Goal: Complete application form: Complete application form

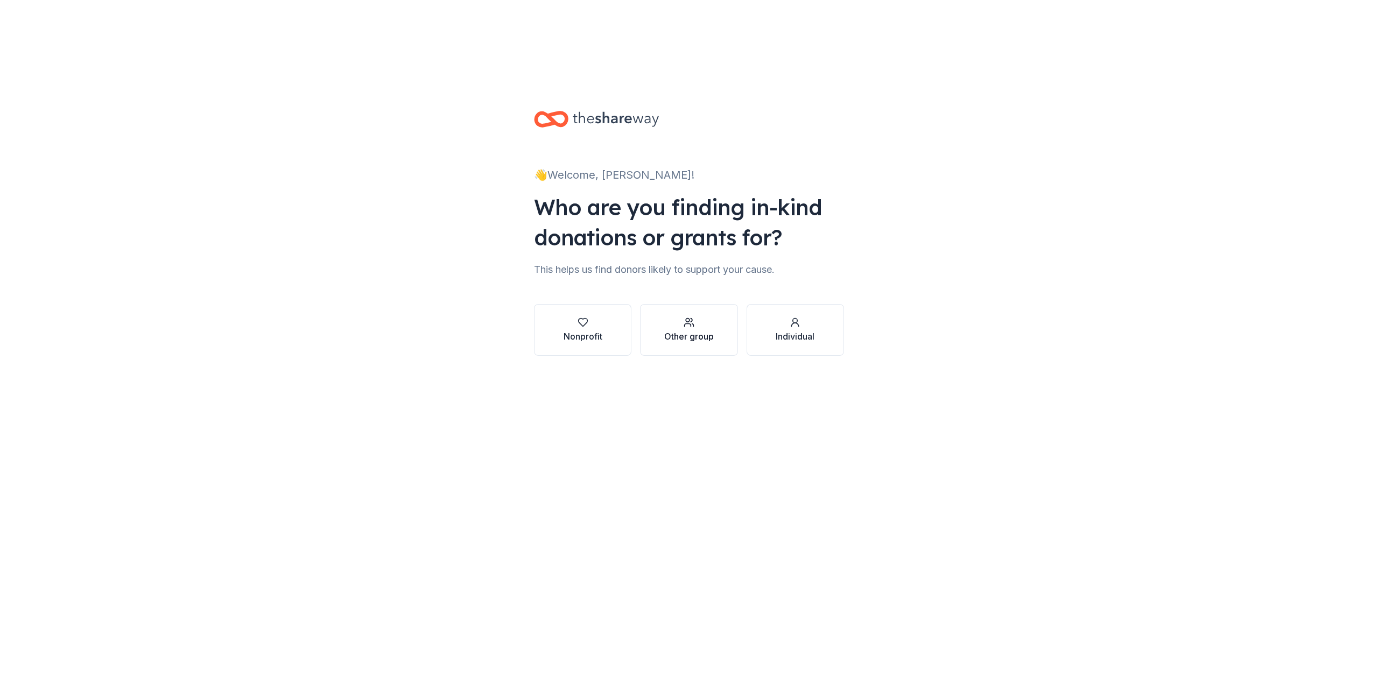
click at [689, 317] on div "Other group" at bounding box center [689, 330] width 50 height 26
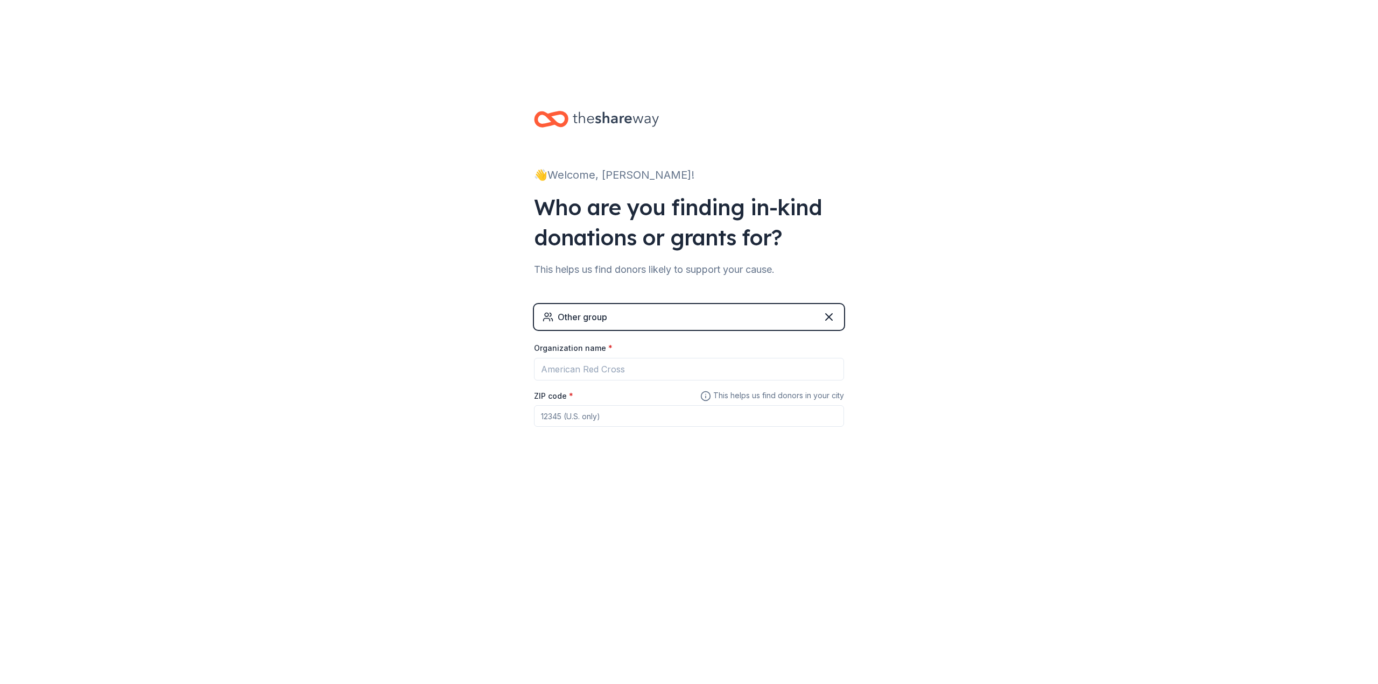
click at [689, 304] on div "Other group" at bounding box center [689, 317] width 310 height 26
click at [827, 311] on icon at bounding box center [828, 317] width 13 height 13
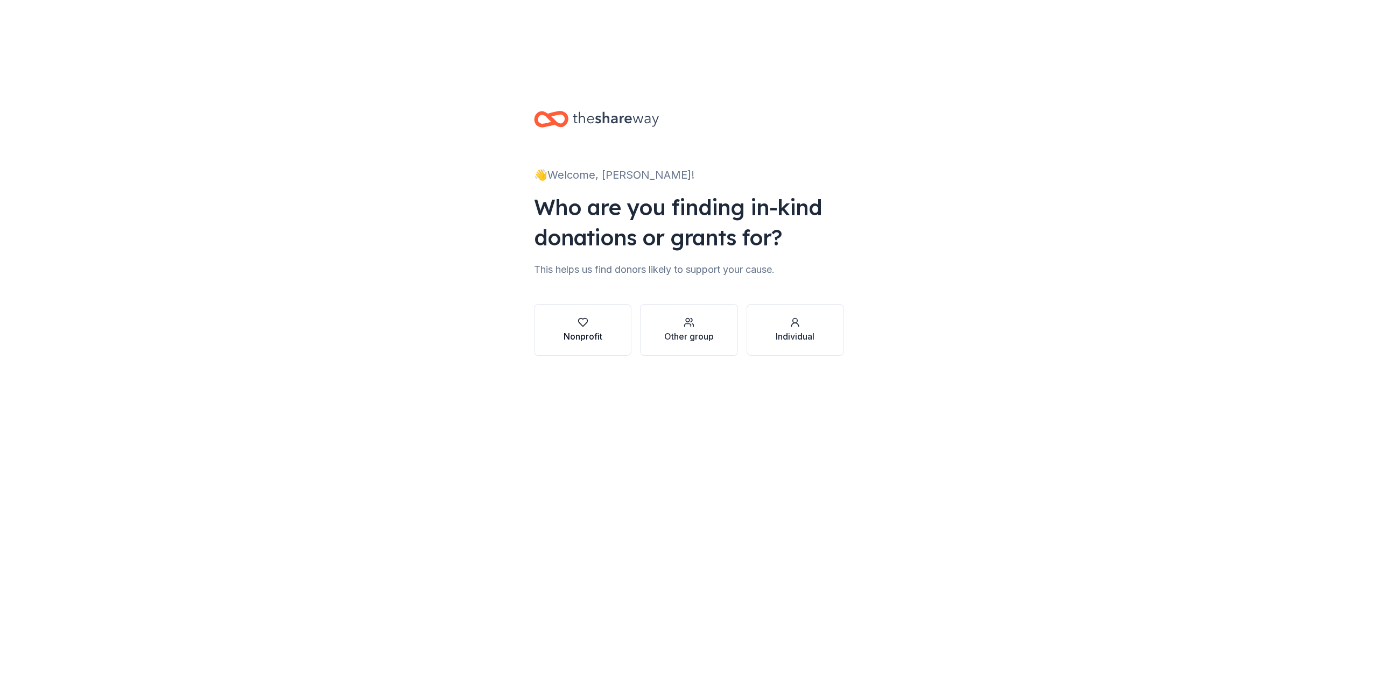
click at [579, 317] on div "Nonprofit" at bounding box center [582, 330] width 39 height 26
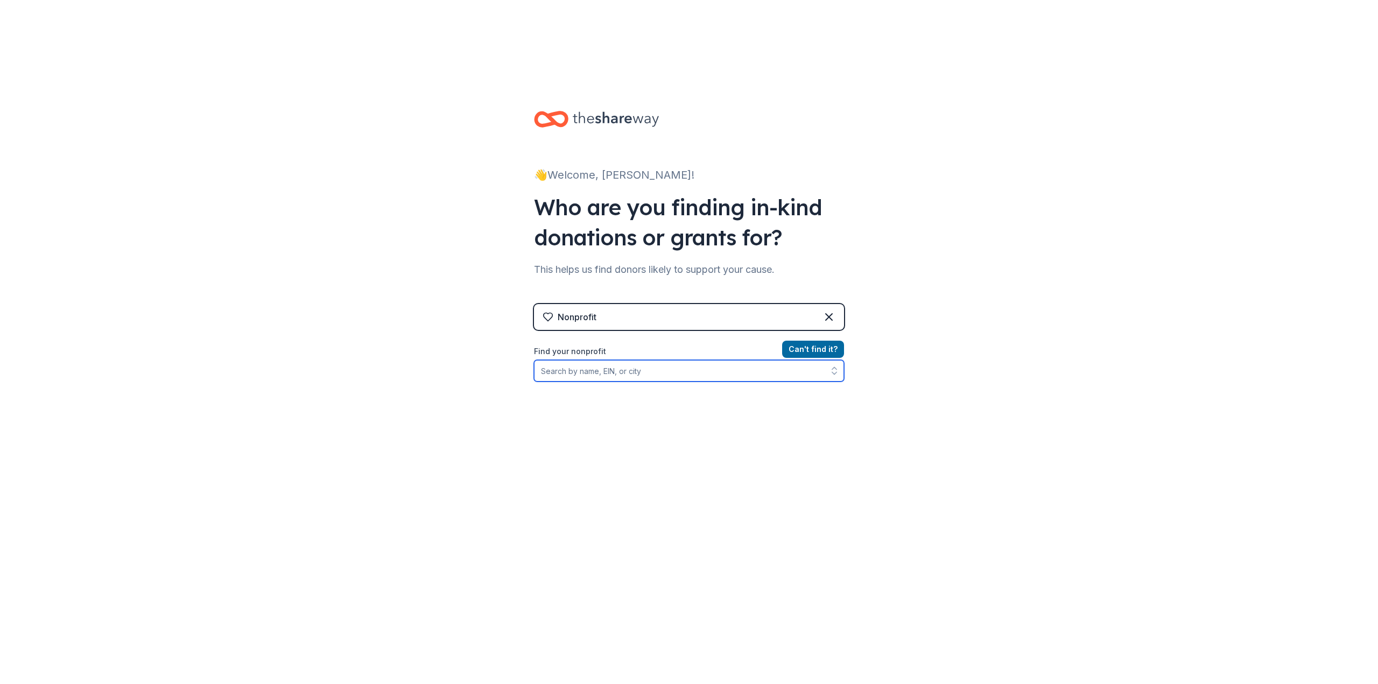
click at [573, 360] on input "Find your nonprofit" at bounding box center [689, 371] width 310 height 22
paste input "[US_EMPLOYER_IDENTIFICATION_NUMBER]"
type input "[US_EMPLOYER_IDENTIFICATION_NUMBER]"
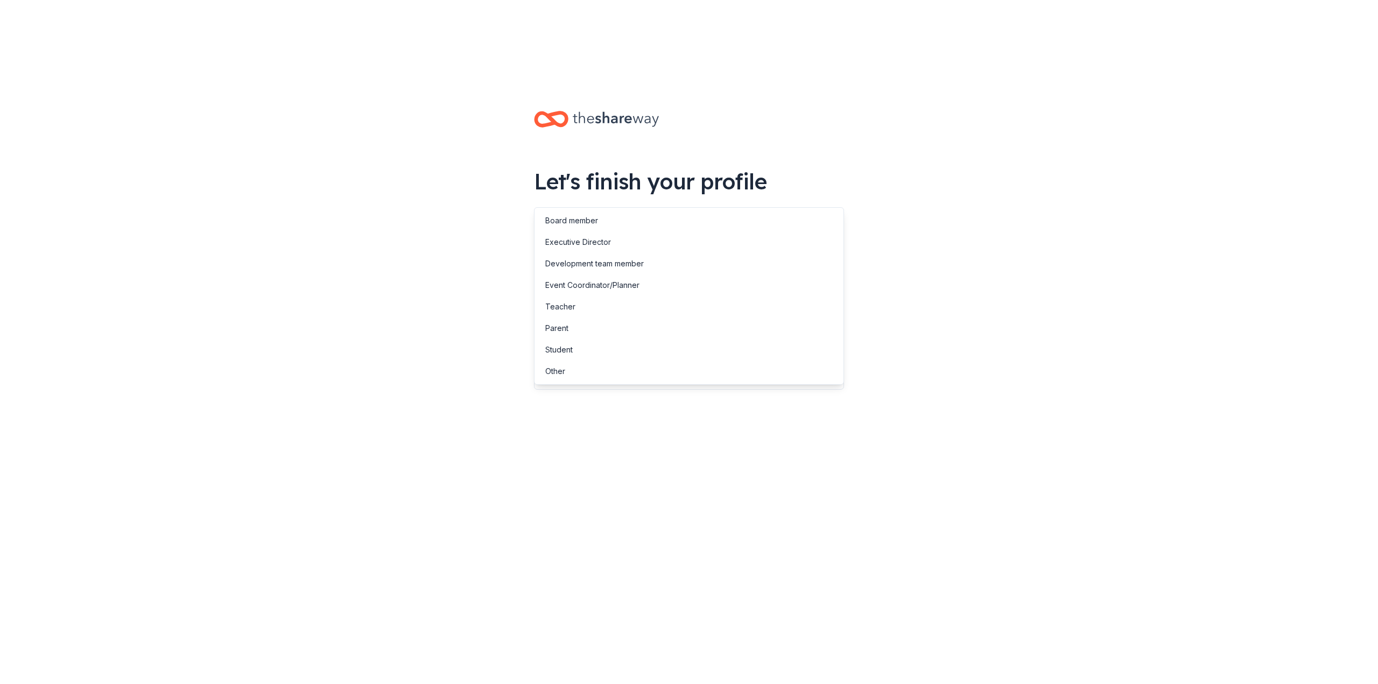
click at [647, 270] on button "button" at bounding box center [689, 281] width 310 height 23
click at [655, 285] on div "Event Coordinator/Planner" at bounding box center [689, 285] width 305 height 22
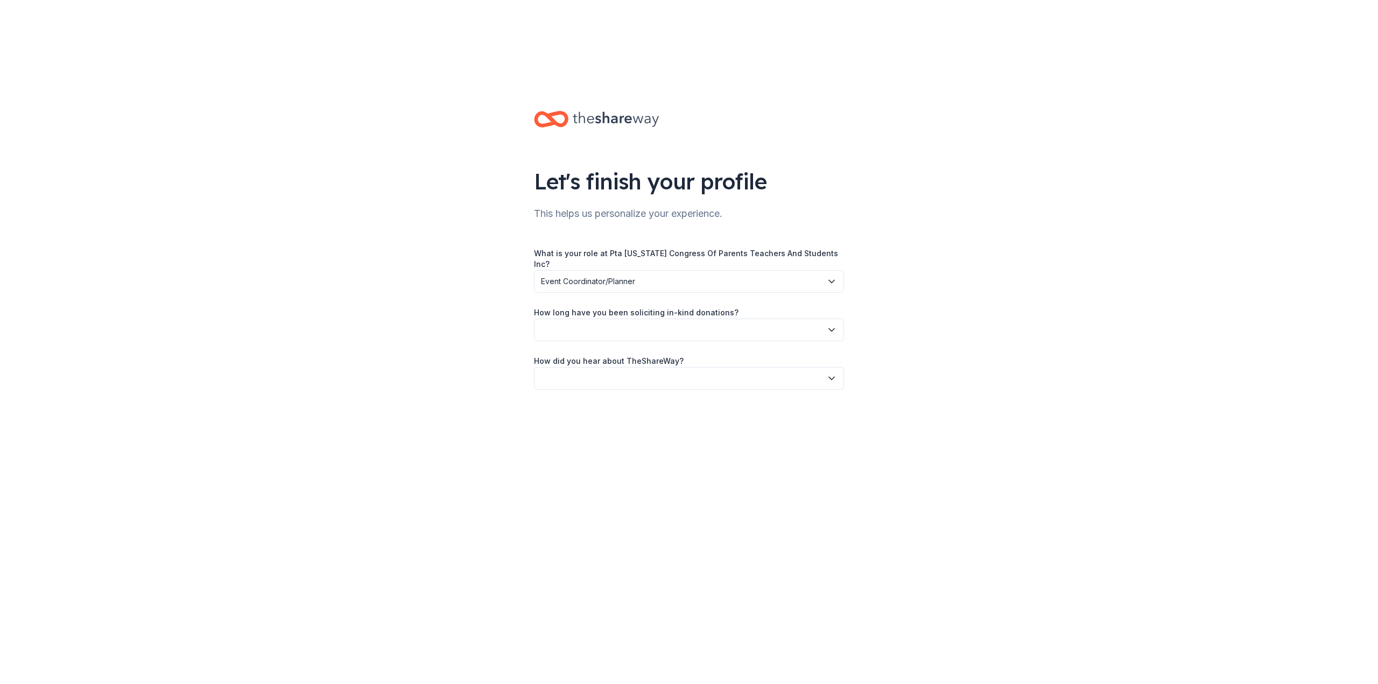
click at [637, 319] on button "button" at bounding box center [689, 330] width 310 height 23
click at [576, 290] on div "1 to 2 years" at bounding box center [565, 290] width 40 height 13
click at [645, 367] on button "button" at bounding box center [689, 378] width 310 height 23
click at [598, 324] on div "Friend or colleague" at bounding box center [689, 318] width 305 height 22
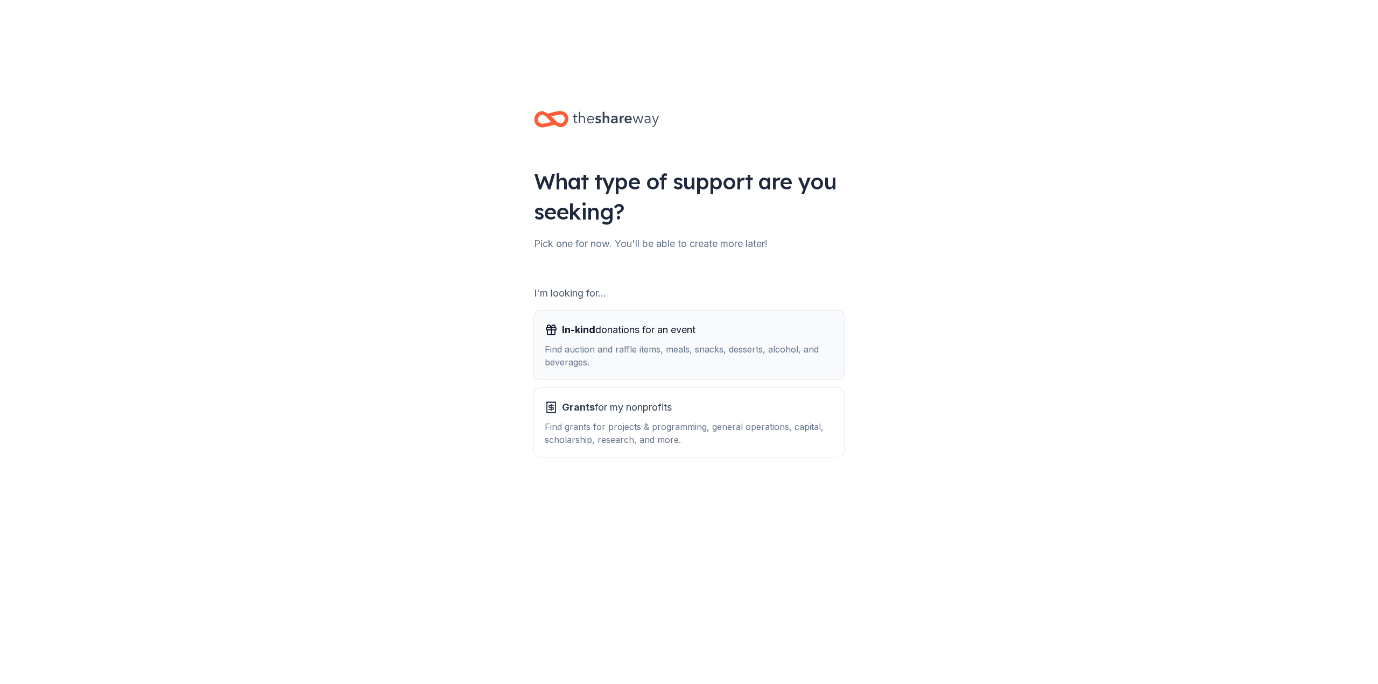
click at [673, 343] on div "Find auction and raffle items, meals, snacks, desserts, alcohol, and beverages." at bounding box center [689, 356] width 288 height 26
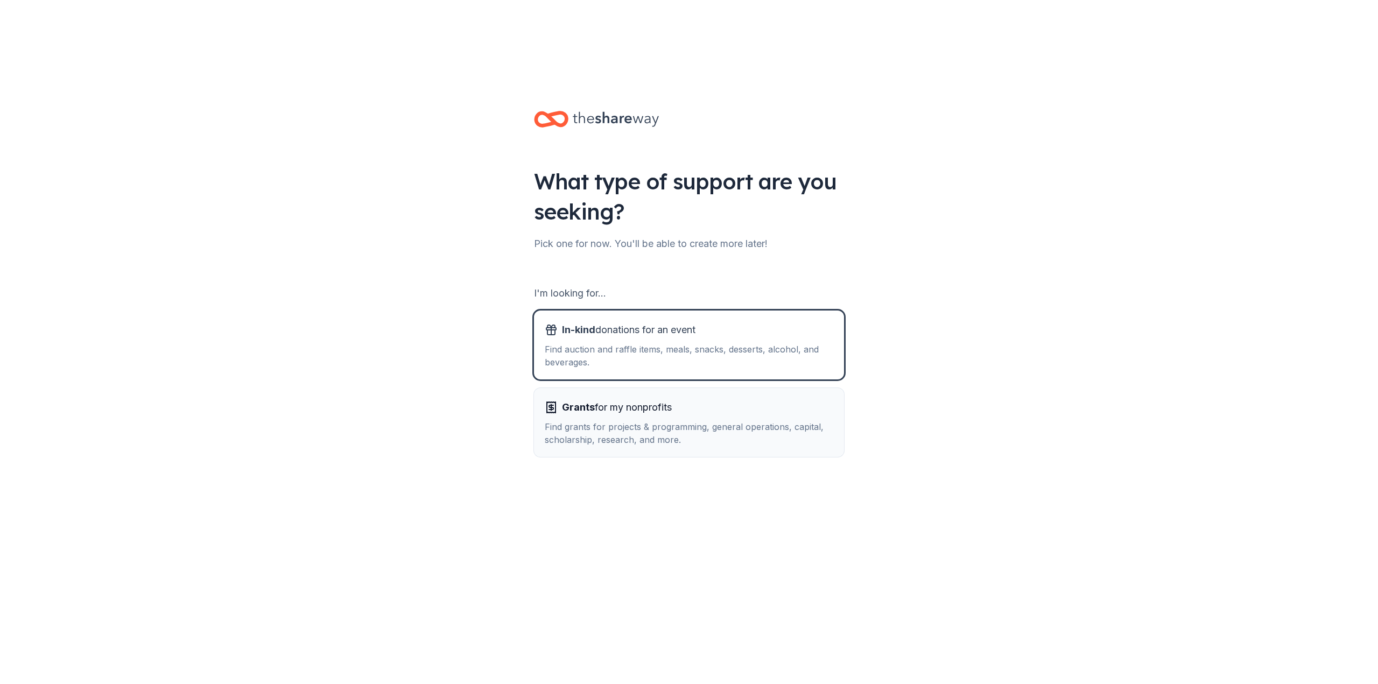
click at [669, 420] on div "Find grants for projects & programming, general operations, capital, scholarshi…" at bounding box center [689, 433] width 288 height 26
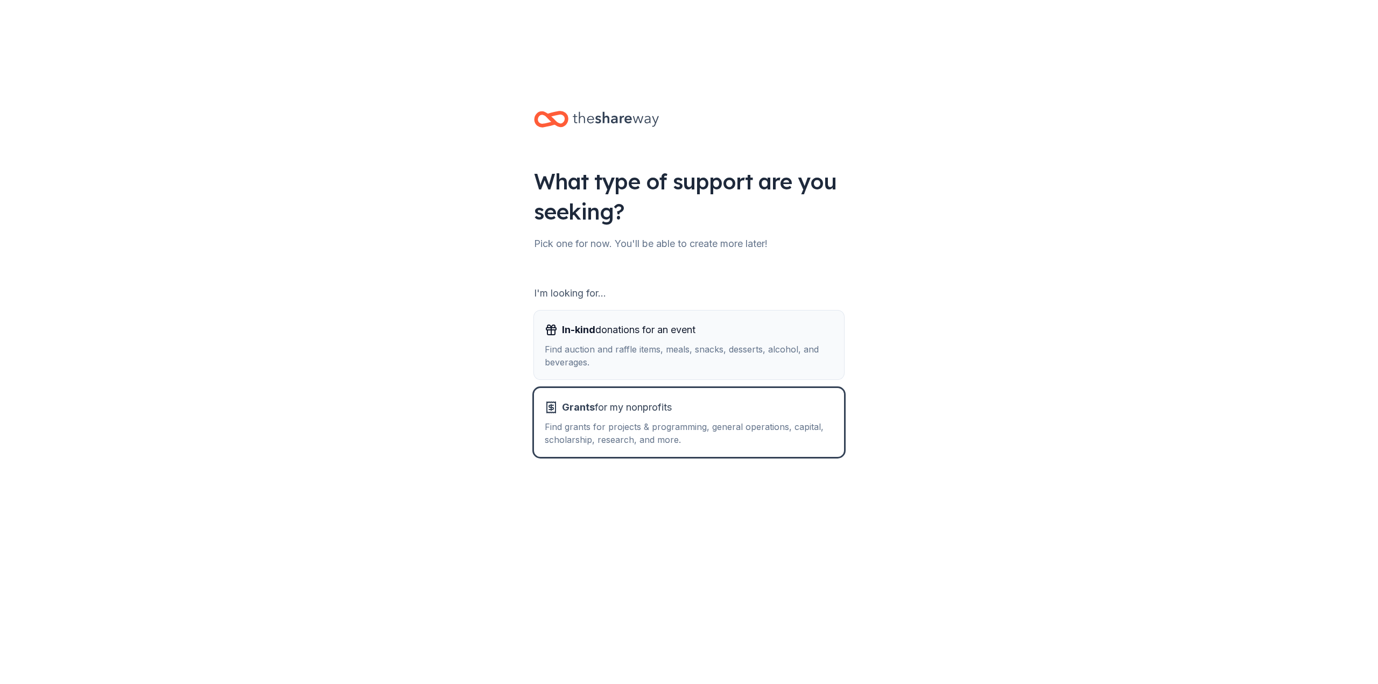
click at [665, 343] on div "Find auction and raffle items, meals, snacks, desserts, alcohol, and beverages." at bounding box center [689, 356] width 288 height 26
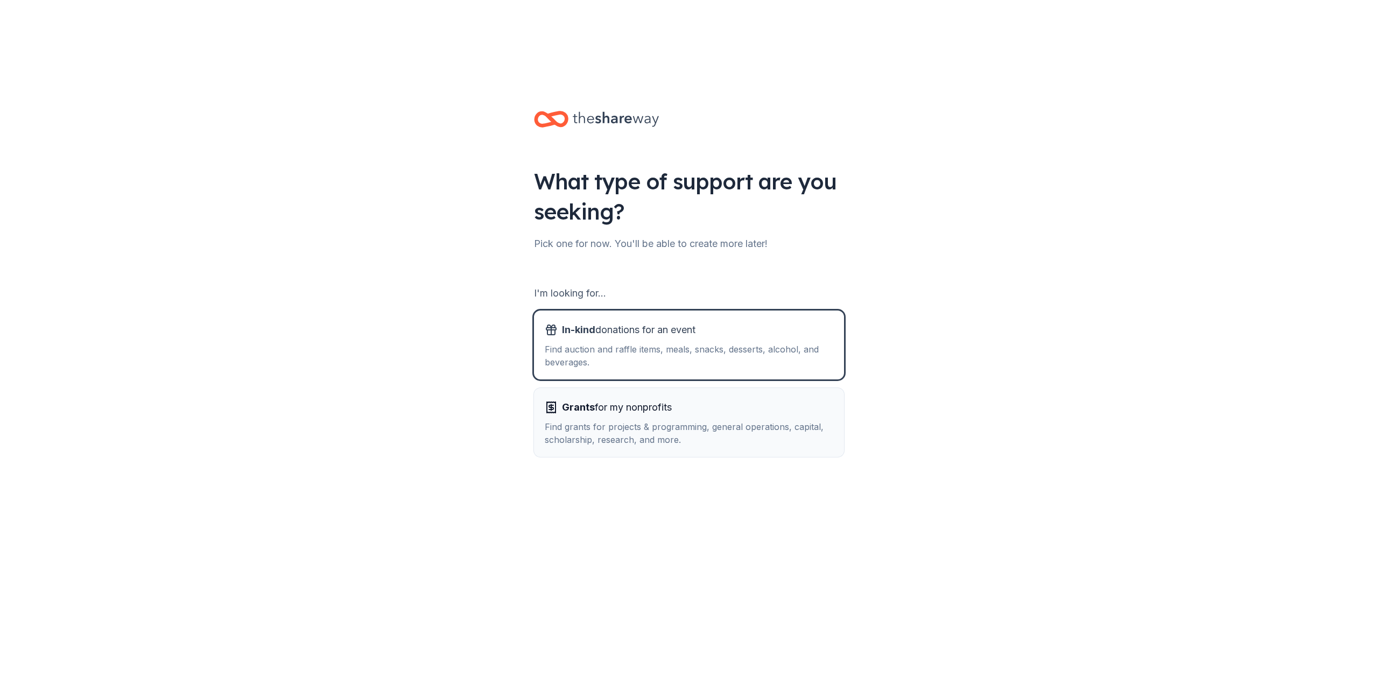
click at [667, 420] on div "Find grants for projects & programming, general operations, capital, scholarshi…" at bounding box center [689, 433] width 288 height 26
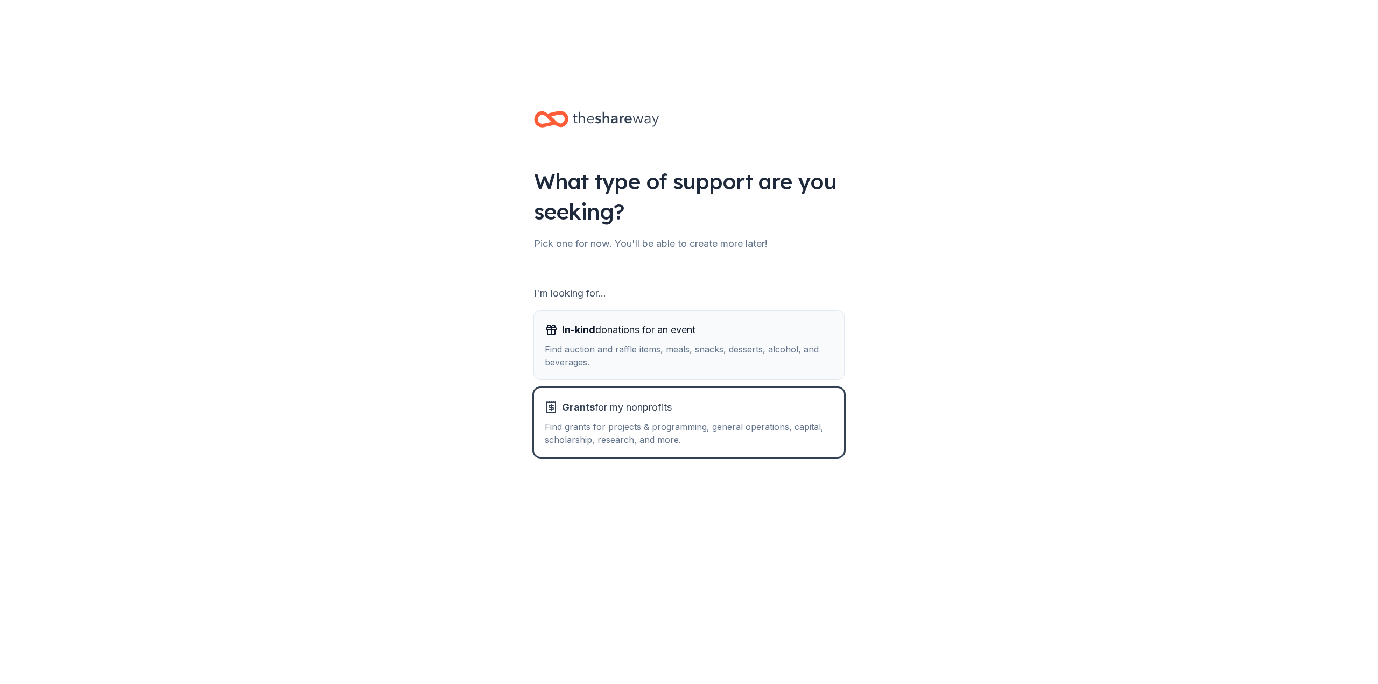
click at [669, 343] on div "Find auction and raffle items, meals, snacks, desserts, alcohol, and beverages." at bounding box center [689, 356] width 288 height 26
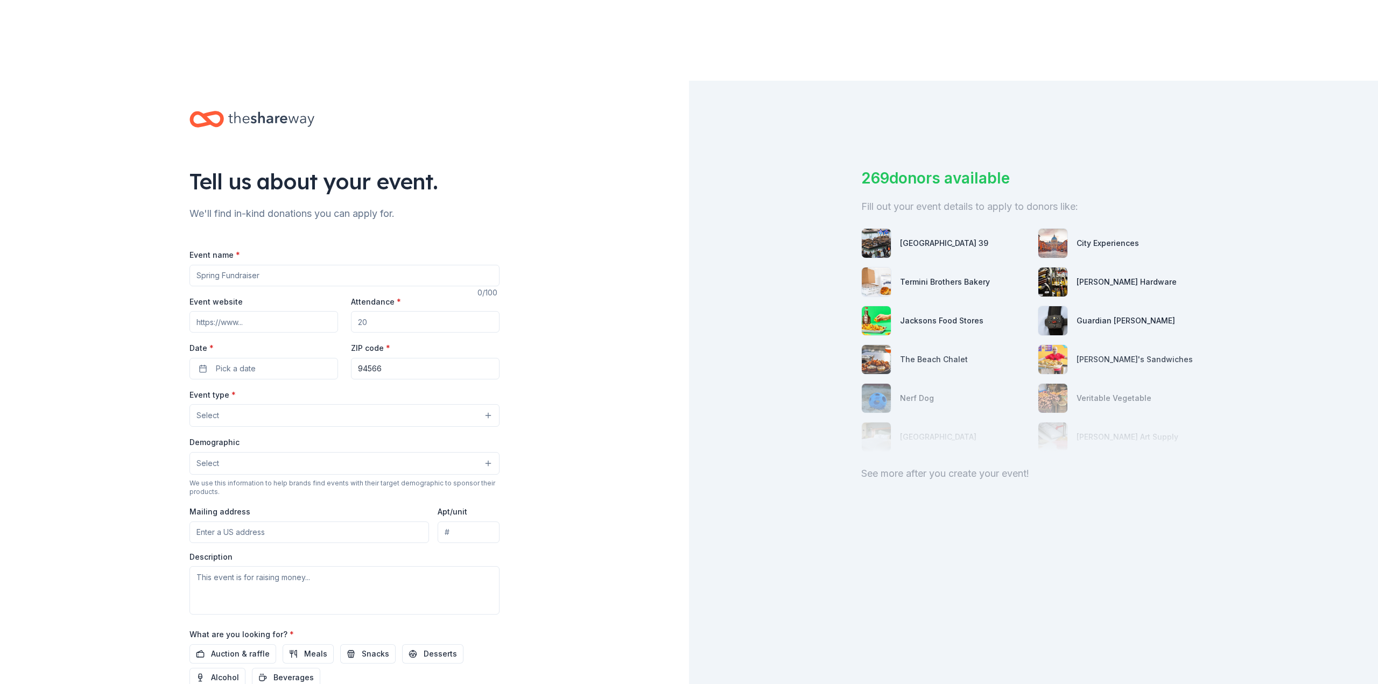
click at [271, 265] on input "Event name *" at bounding box center [344, 276] width 310 height 22
type input "Fun Run Walk-a-Thon"
click at [220, 311] on input "Event website" at bounding box center [263, 322] width 149 height 22
paste input "[URL][DOMAIN_NAME]"
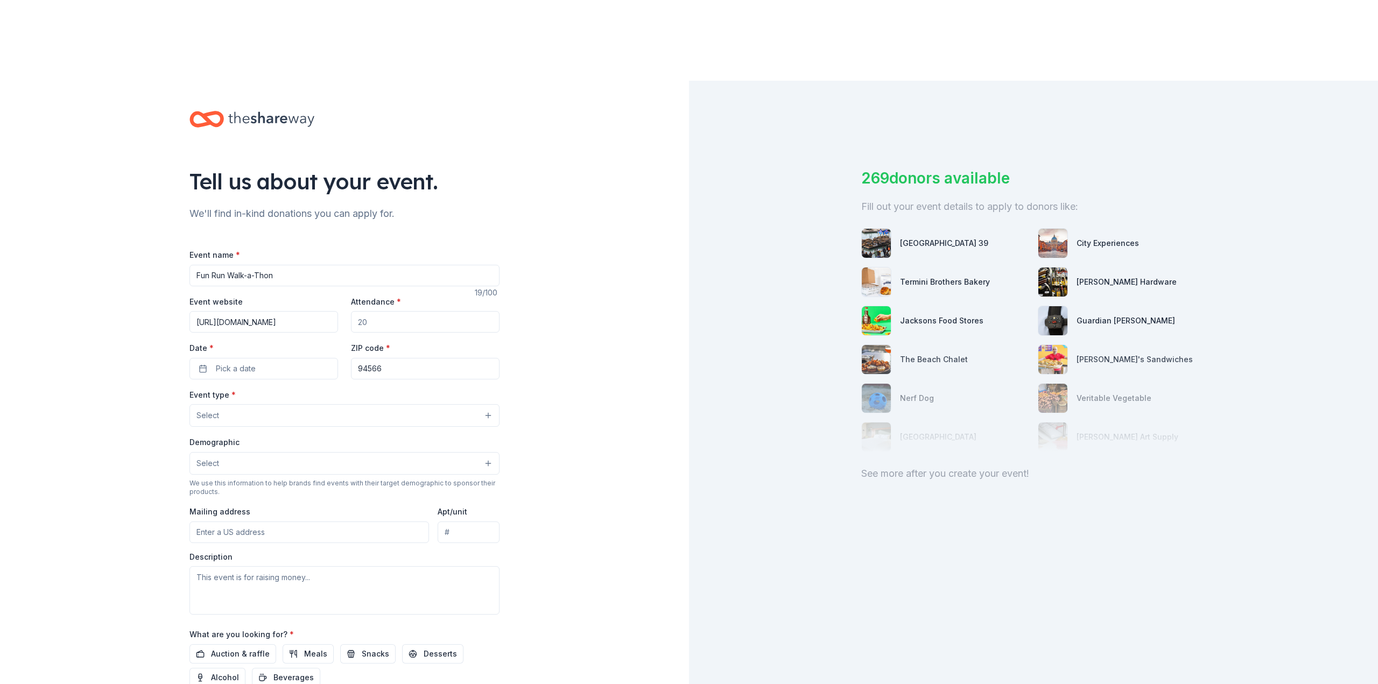
type input "[URL][DOMAIN_NAME]"
click at [393, 311] on input "Attendance *" at bounding box center [425, 322] width 149 height 22
type input "1000"
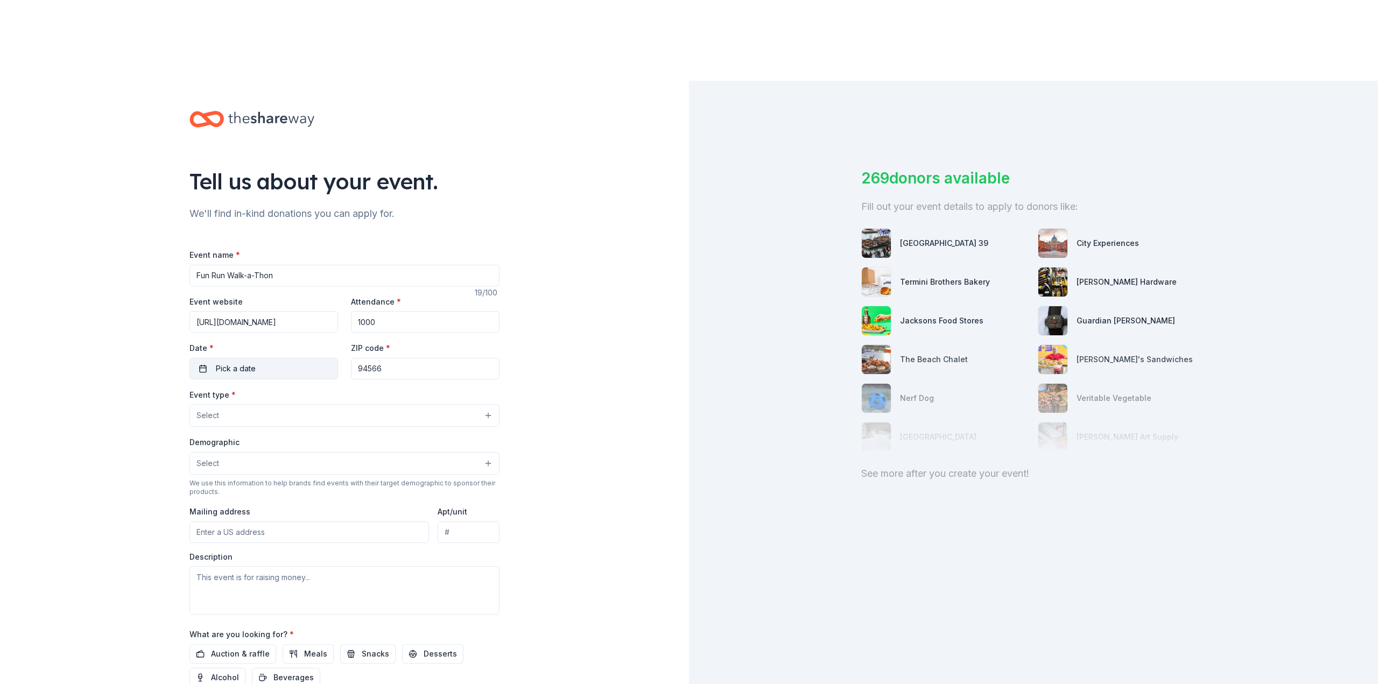
click at [249, 362] on span "Pick a date" at bounding box center [236, 368] width 40 height 13
click at [322, 318] on button "Go to next month" at bounding box center [321, 316] width 15 height 15
click at [304, 422] on button "26" at bounding box center [302, 427] width 19 height 19
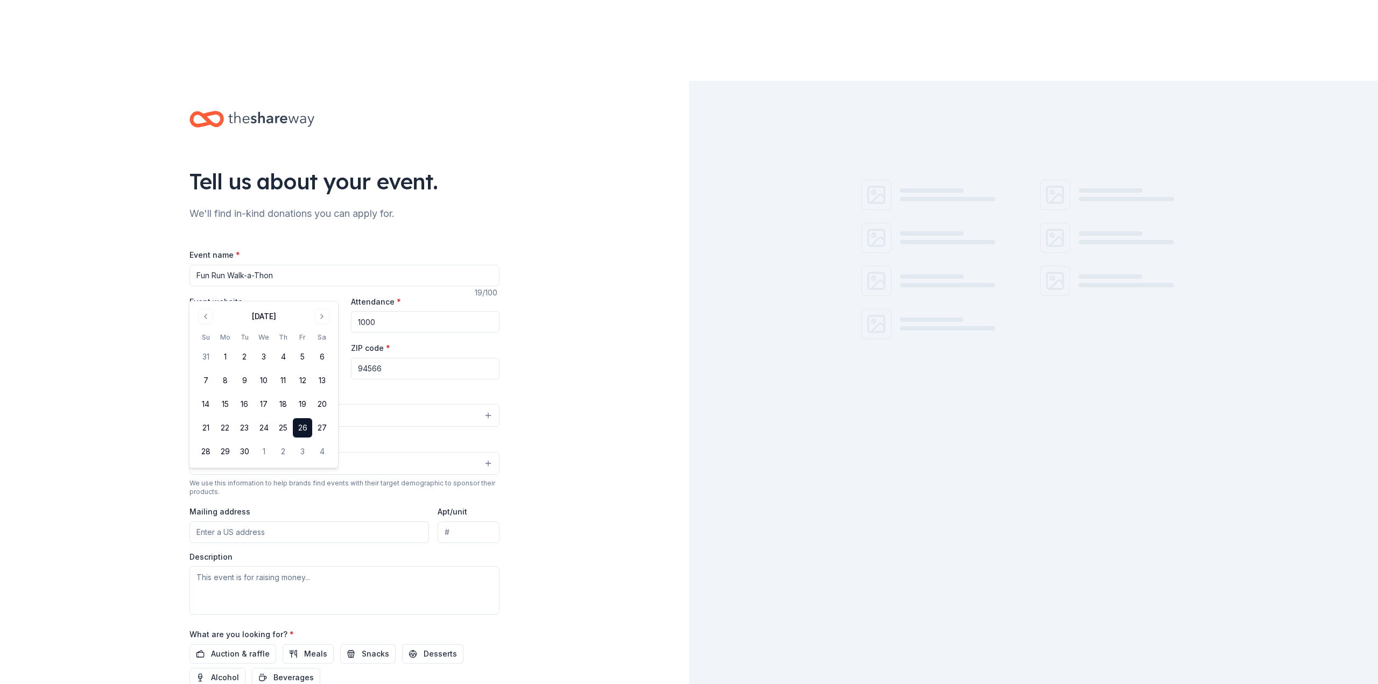
click at [394, 358] on input "94566" at bounding box center [425, 369] width 149 height 22
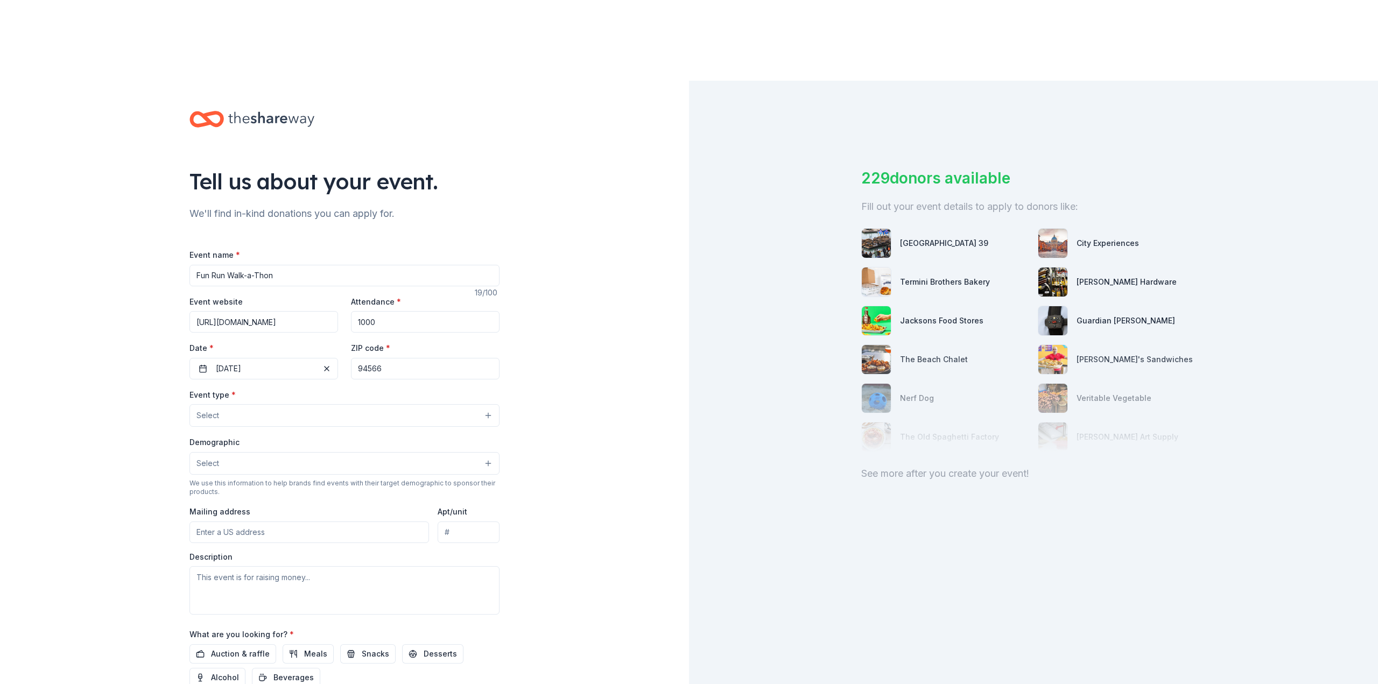
click at [559, 286] on div "Tell us about your event. We'll find in-kind donations you can apply for. Event…" at bounding box center [344, 439] width 689 height 716
click at [253, 404] on button "Select" at bounding box center [344, 415] width 310 height 23
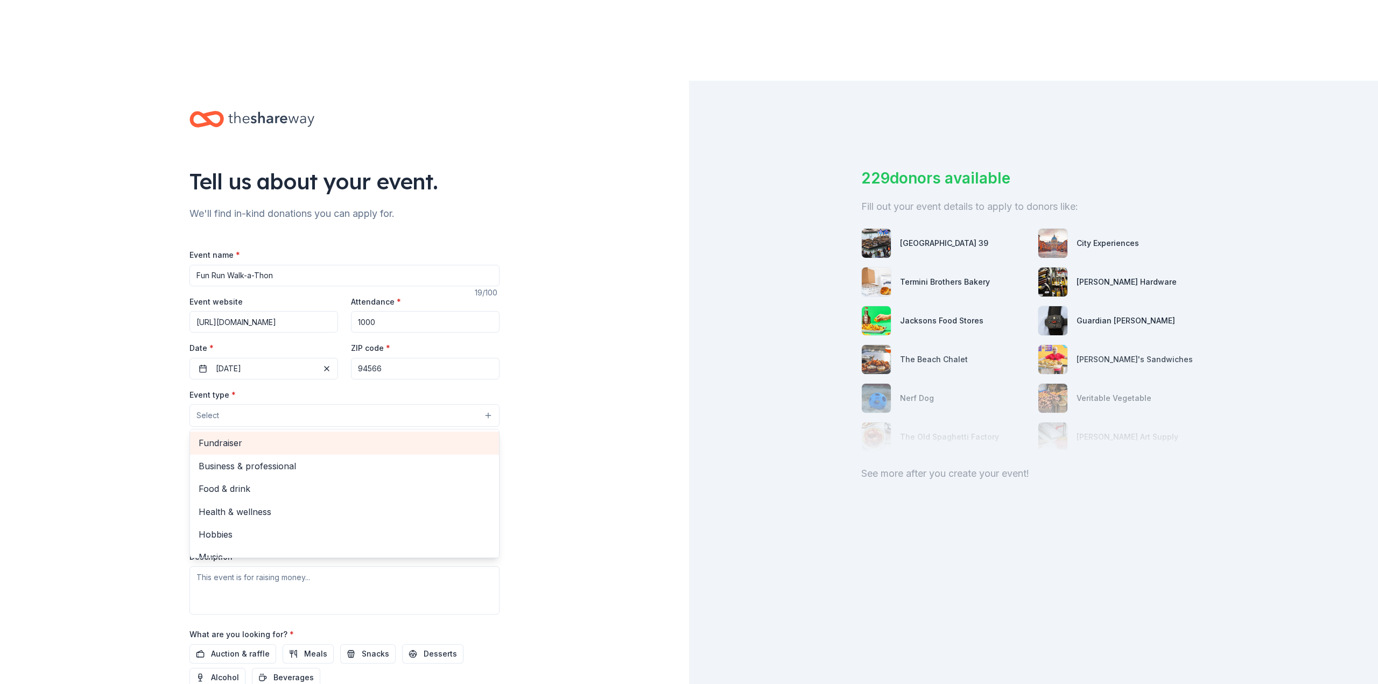
click at [265, 436] on span "Fundraiser" at bounding box center [345, 443] width 292 height 14
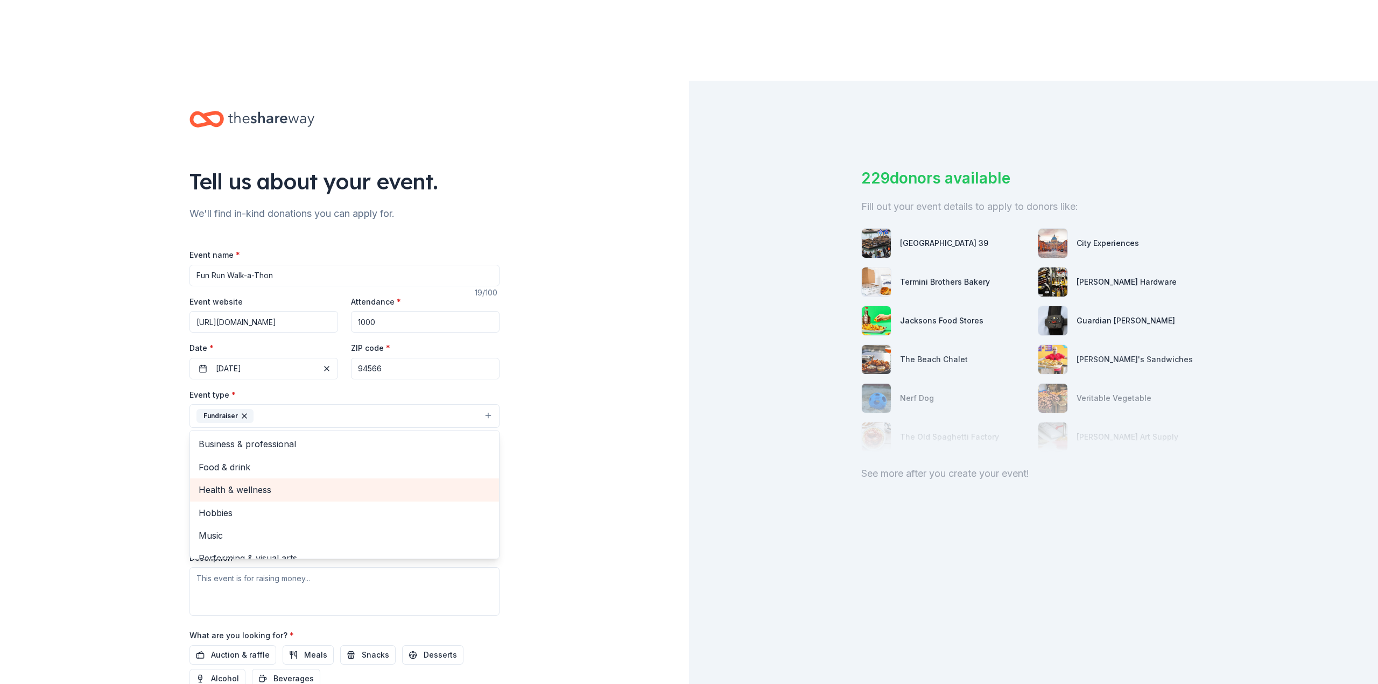
click at [240, 483] on span "Health & wellness" at bounding box center [345, 490] width 292 height 14
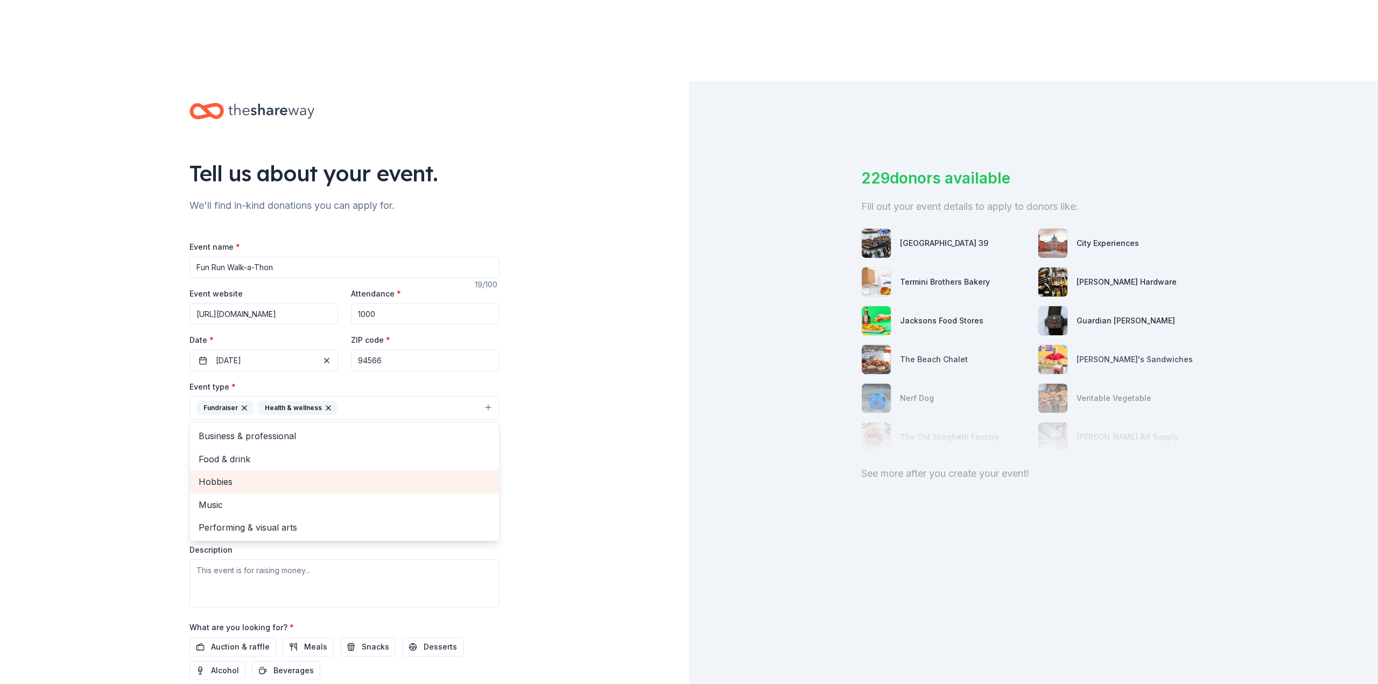
scroll to position [17, 0]
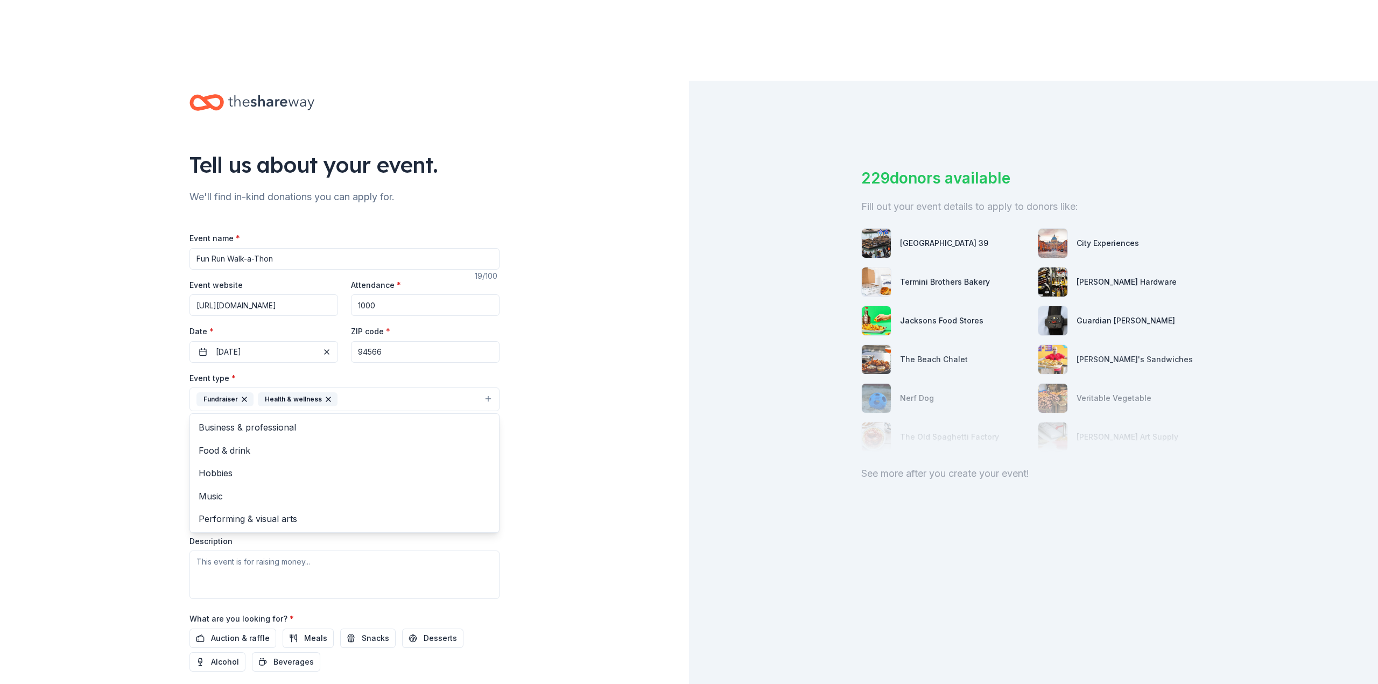
click at [571, 398] on div "Tell us about your event. We'll find in-kind donations you can apply for. Event…" at bounding box center [344, 422] width 689 height 717
click at [252, 436] on button "Select" at bounding box center [344, 447] width 310 height 23
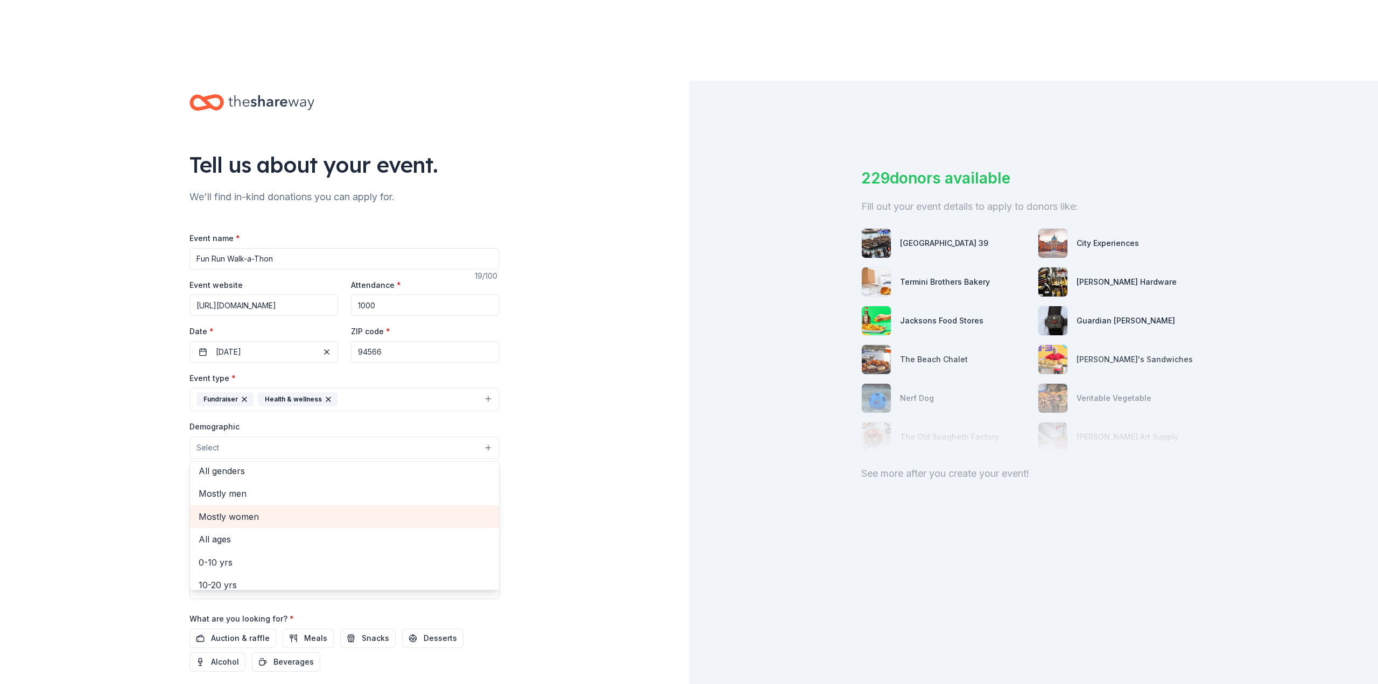
scroll to position [5, 0]
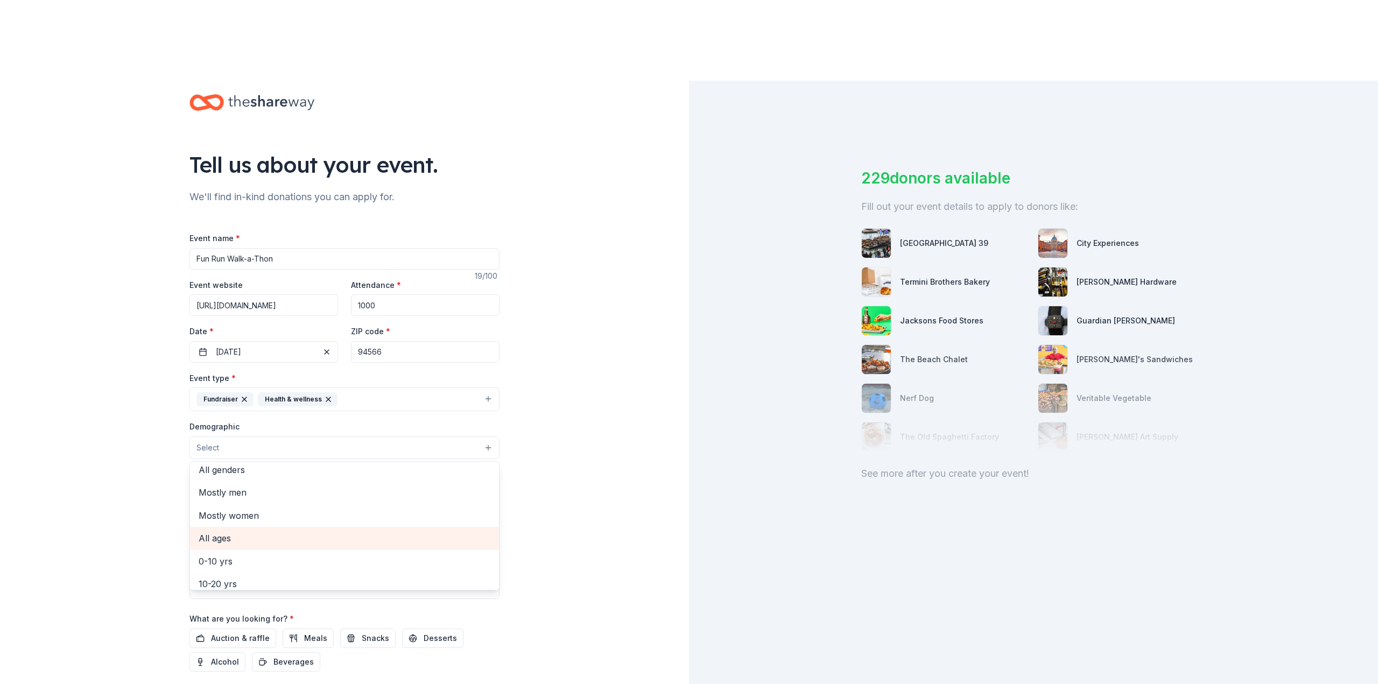
click at [246, 531] on span "All ages" at bounding box center [345, 538] width 292 height 14
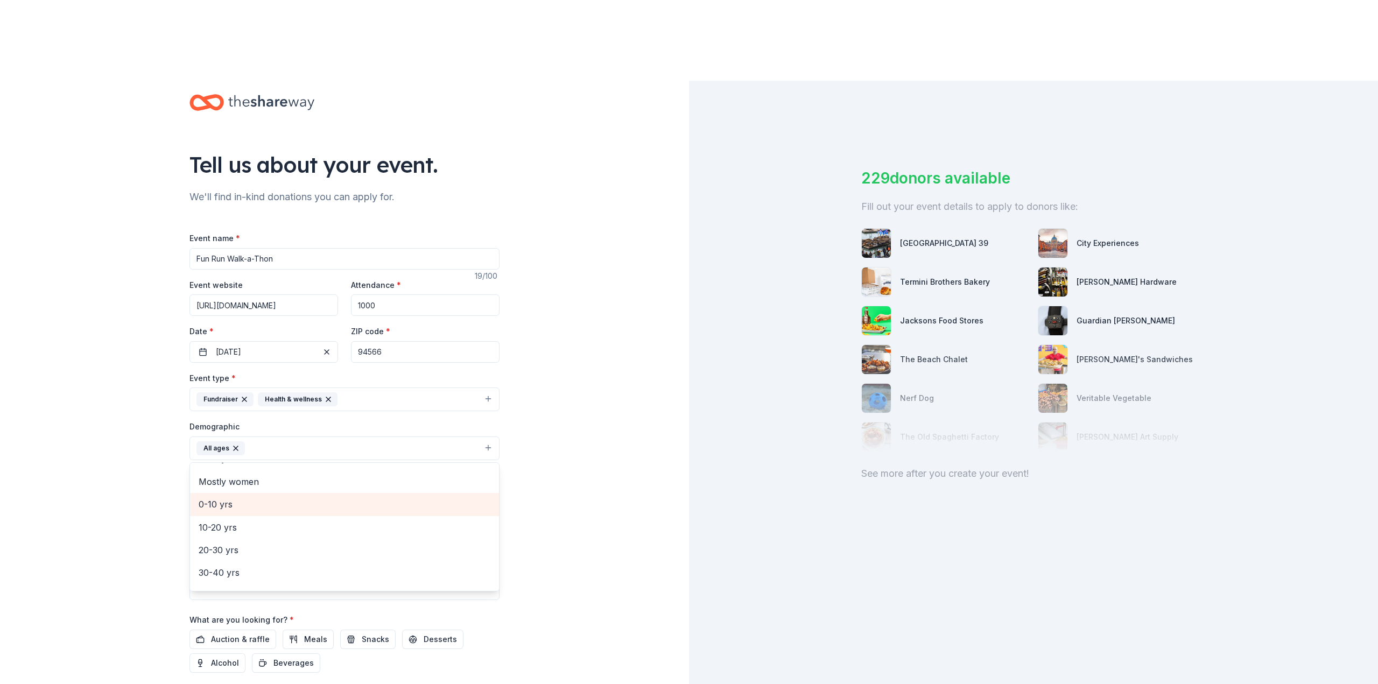
click at [238, 497] on span "0-10 yrs" at bounding box center [345, 504] width 292 height 14
click at [239, 497] on span "10-20 yrs" at bounding box center [345, 504] width 292 height 14
click at [247, 520] on span "30-40 yrs" at bounding box center [345, 527] width 292 height 14
click at [242, 520] on span "40-50 yrs" at bounding box center [345, 527] width 292 height 14
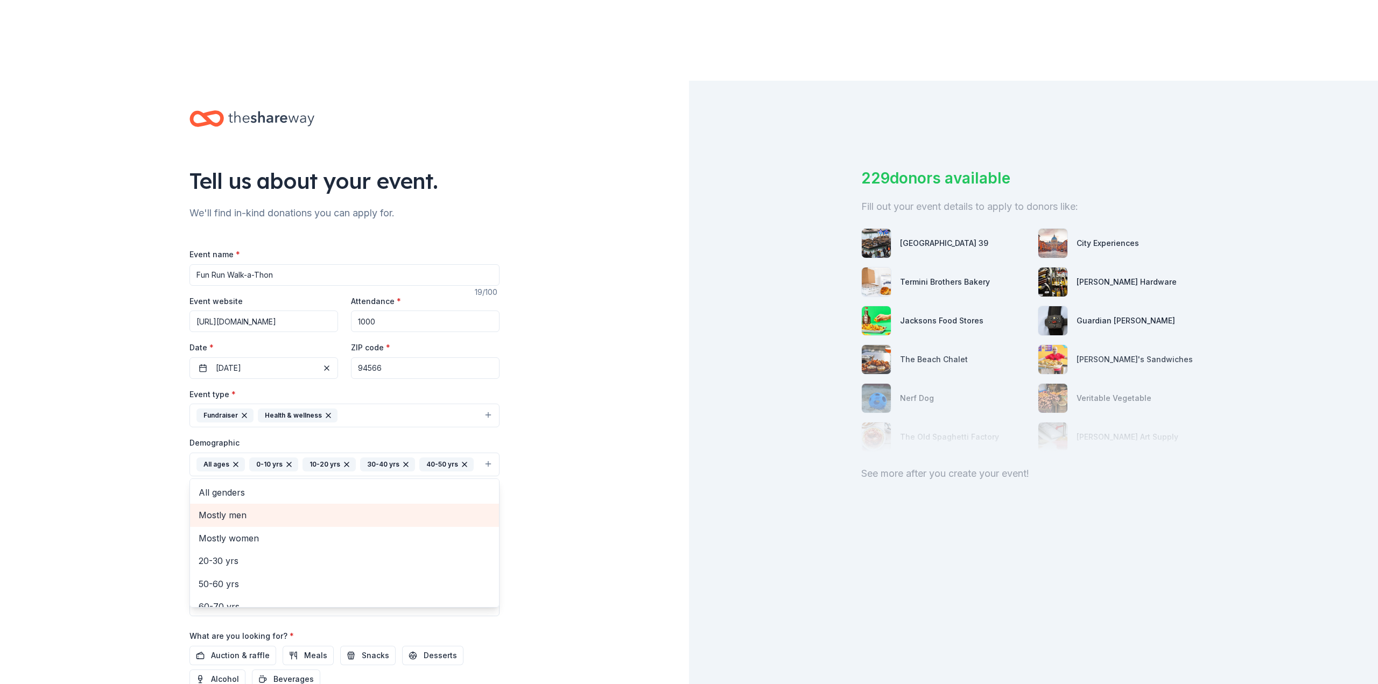
scroll to position [0, 0]
click at [234, 486] on span "All genders" at bounding box center [345, 493] width 292 height 14
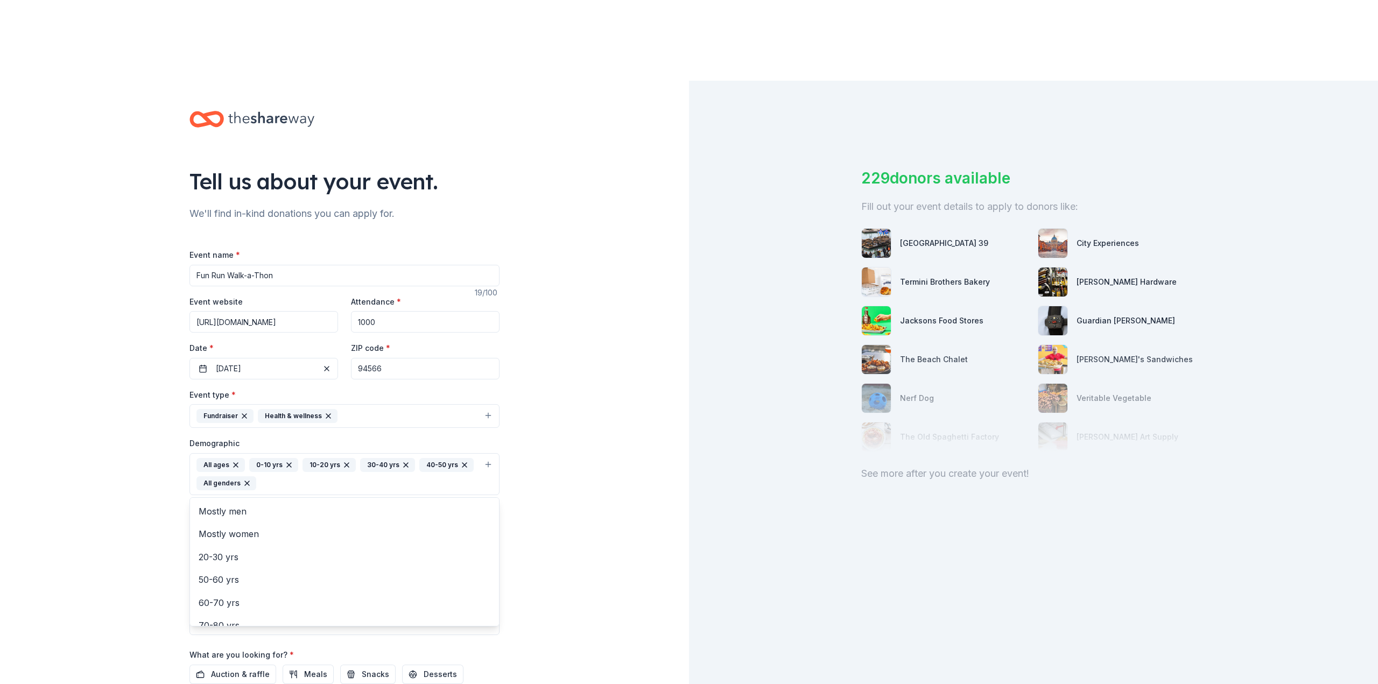
click at [627, 444] on div "Tell us about your event. We'll find in-kind donations you can apply for. Event…" at bounding box center [344, 449] width 689 height 737
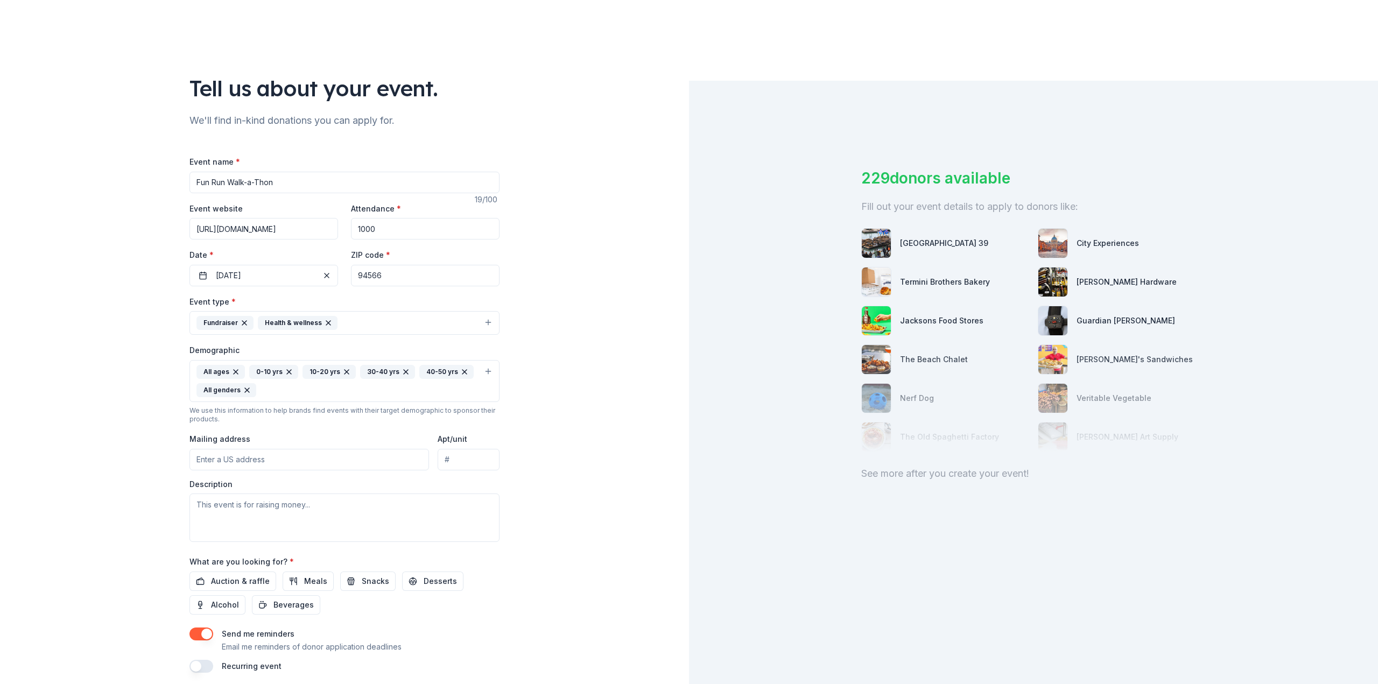
scroll to position [111, 0]
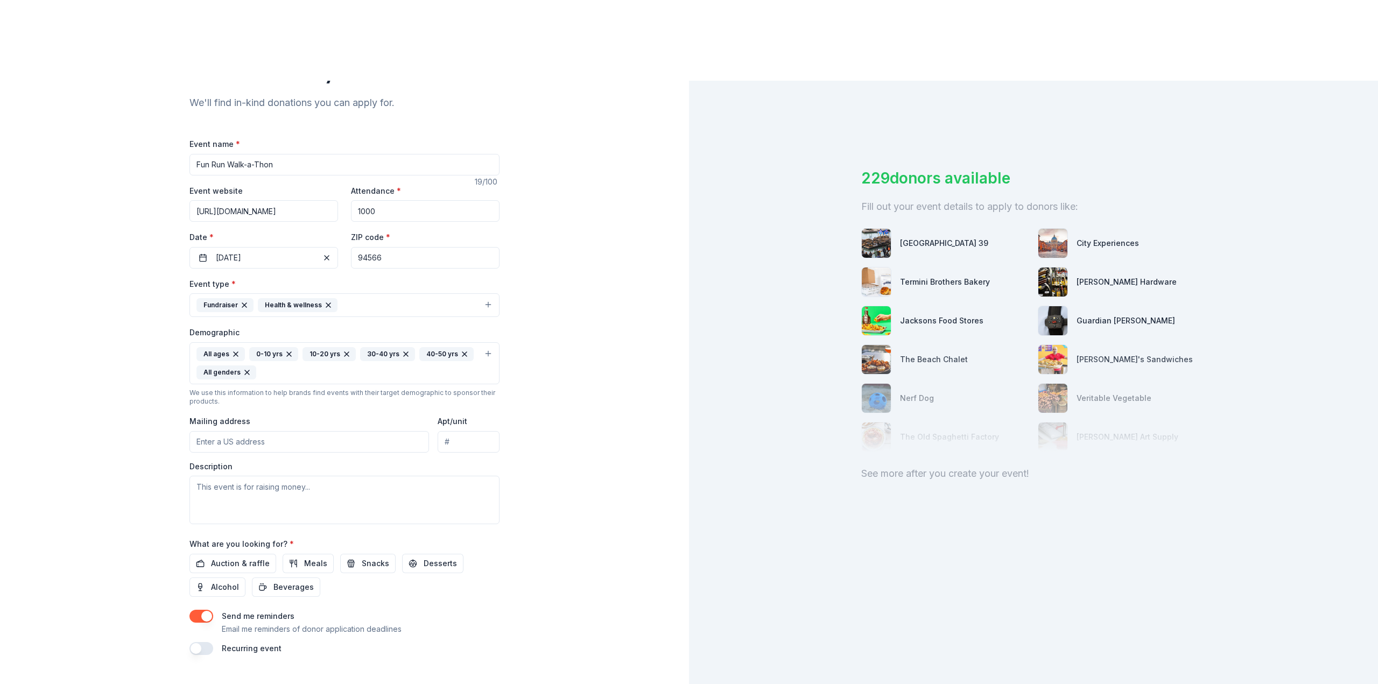
click at [254, 431] on input "Mailing address" at bounding box center [308, 442] width 239 height 22
click at [250, 200] on input "[URL][DOMAIN_NAME]" at bounding box center [263, 211] width 149 height 22
paste input "[DOMAIN_NAME][URL][DOMAIN_NAME]"
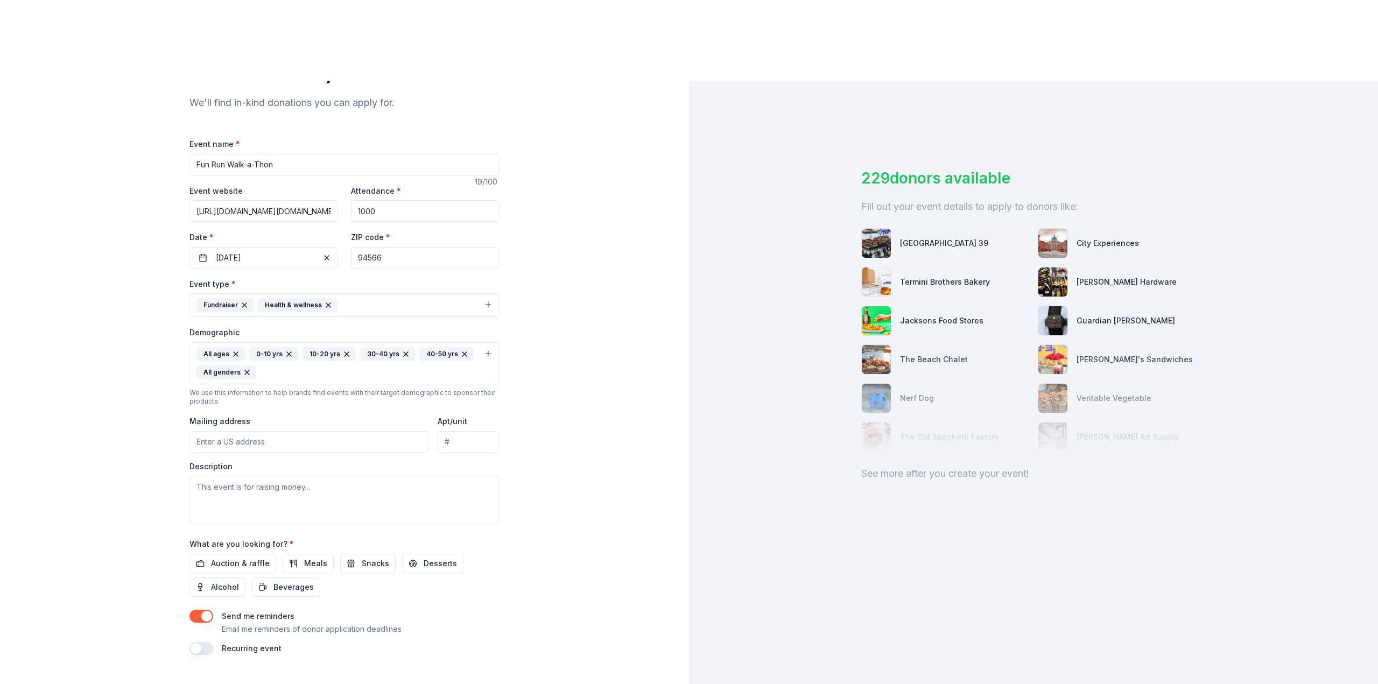
scroll to position [0, 140]
type input "[URL][DOMAIN_NAME]"
click at [249, 476] on textarea at bounding box center [344, 500] width 310 height 48
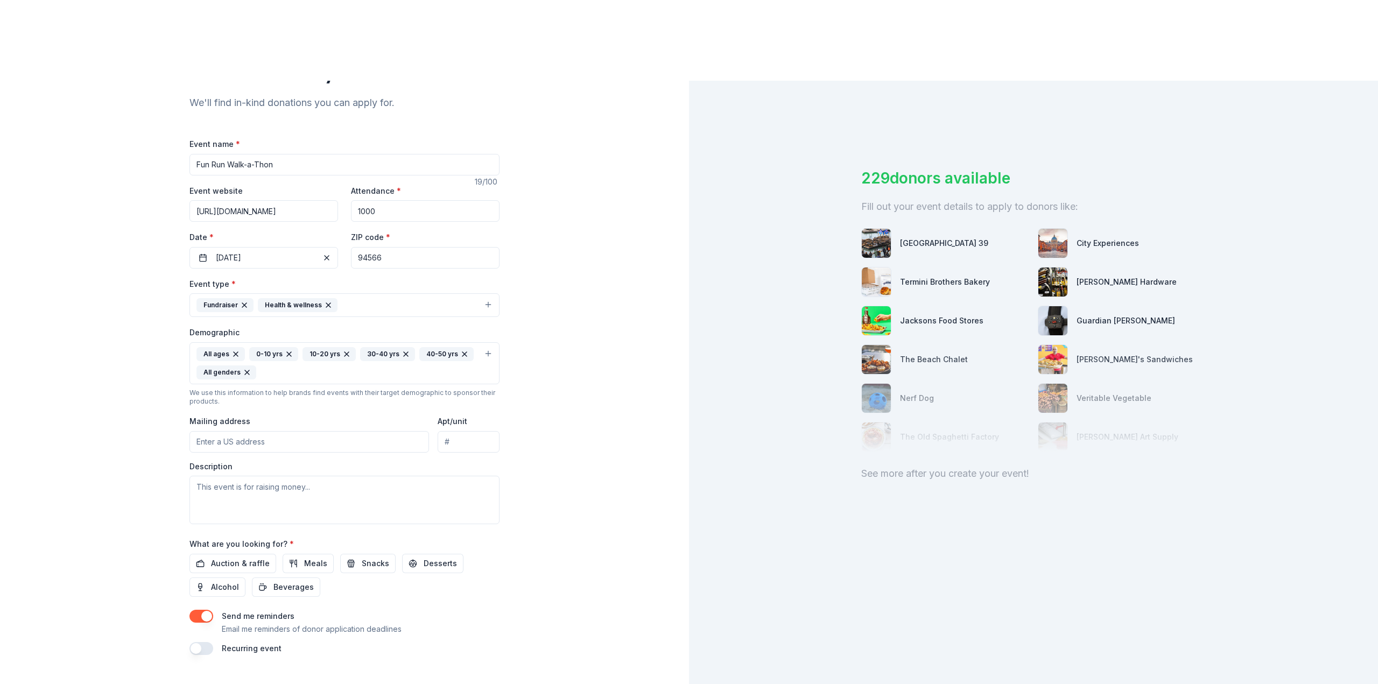
click at [265, 431] on input "Mailing address" at bounding box center [308, 442] width 239 height 22
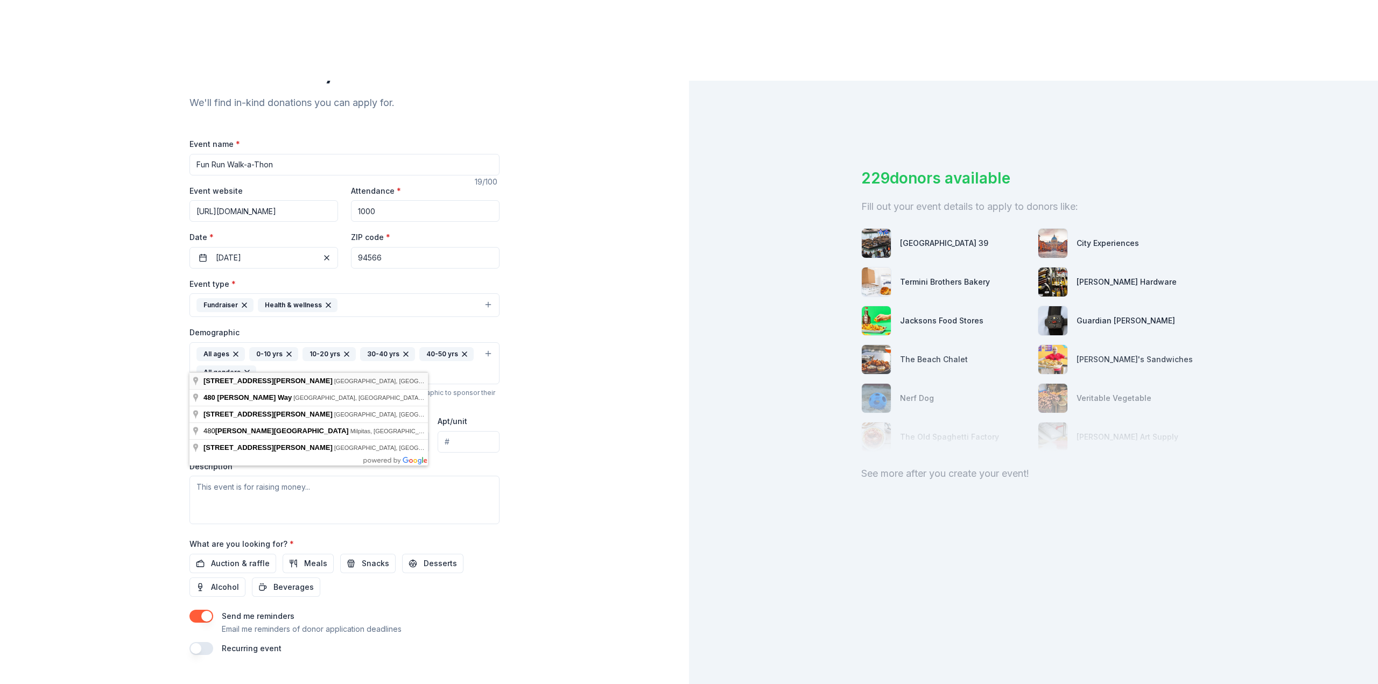
type input "[STREET_ADDRESS][PERSON_NAME]"
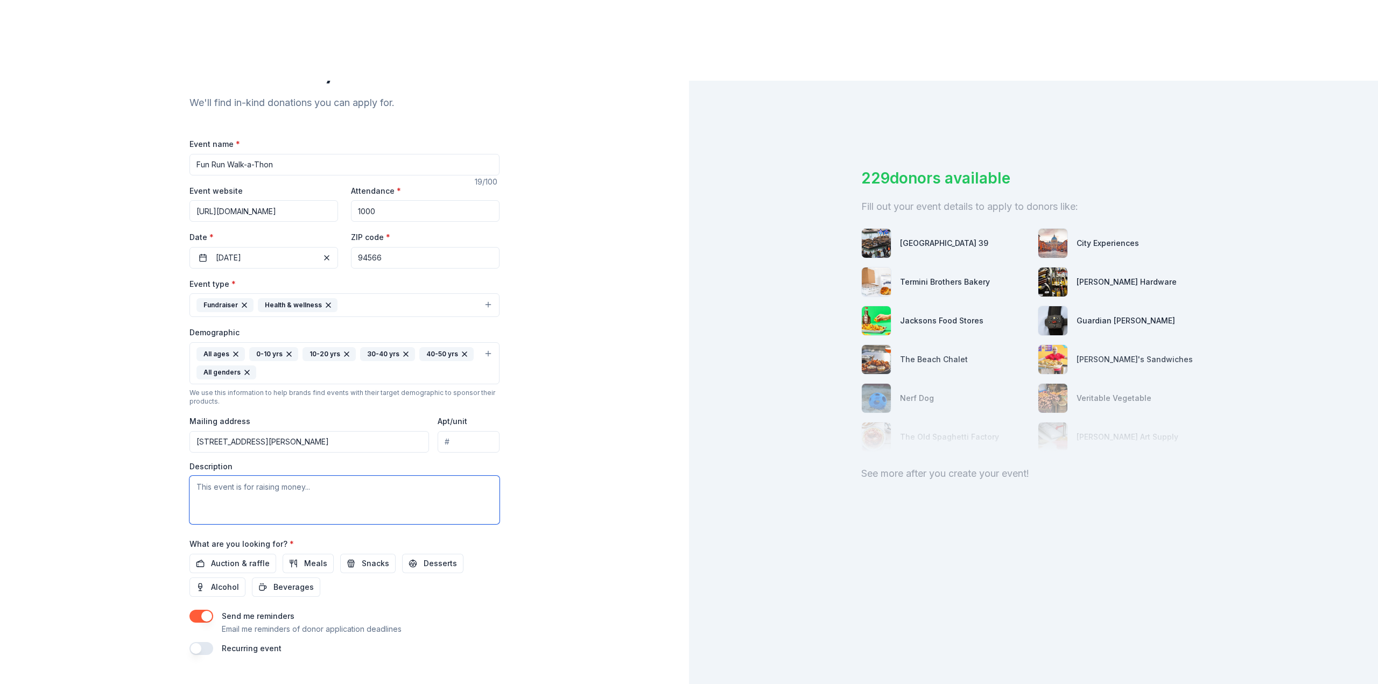
click at [234, 476] on textarea at bounding box center [344, 500] width 310 height 48
click at [225, 476] on textarea at bounding box center [344, 500] width 310 height 48
paste textarea "The Fun Run is a PTA sponsored event that builds community while raising money …"
click at [227, 476] on textarea "The Fun Run is a PTA sponsored event that builds community while raising money …" at bounding box center [344, 500] width 310 height 48
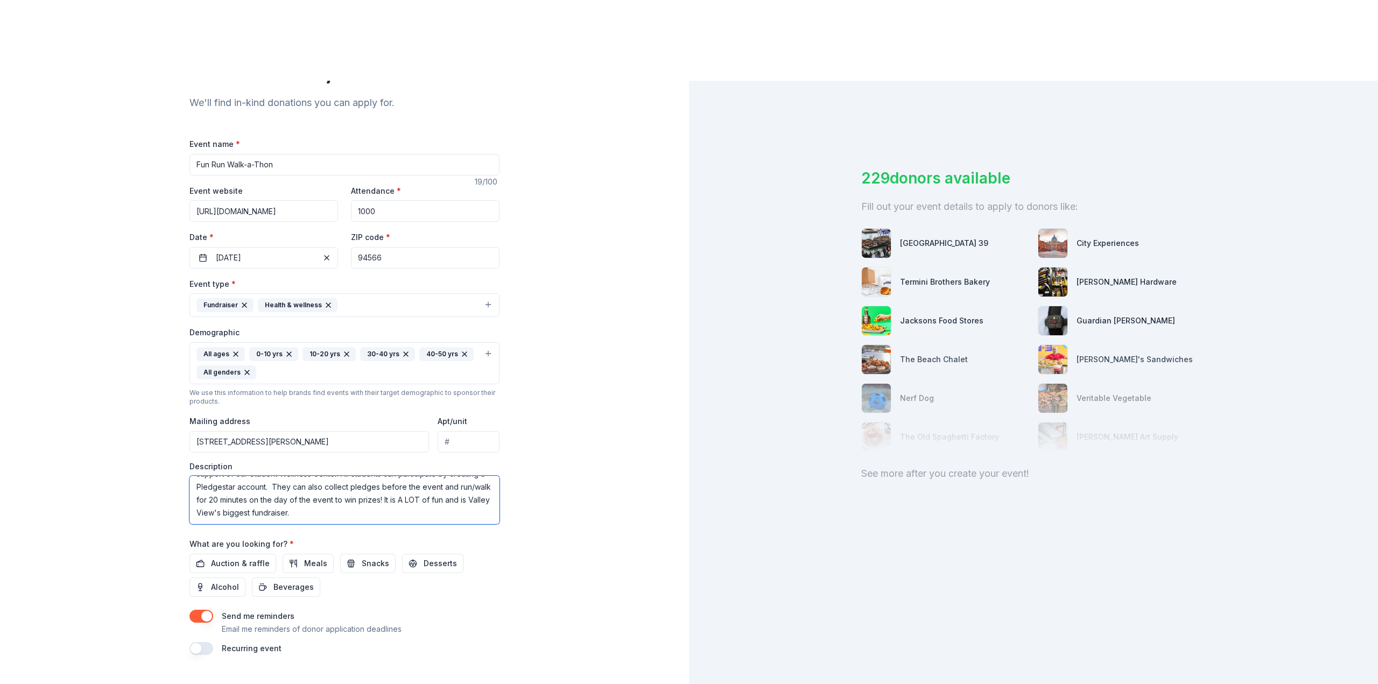
paste textarea "The money raised through the Fun Run goes to PTA to enhance the educational exp…"
drag, startPoint x: 280, startPoint y: 426, endPoint x: 373, endPoint y: 426, distance: 92.6
click at [373, 476] on textarea "The Fun Run is a PTA sponsored event that builds community while raising money …" at bounding box center [344, 500] width 310 height 48
click at [304, 476] on textarea "The Fun Run is a PTA sponsored event that builds community while raising money …" at bounding box center [344, 500] width 310 height 48
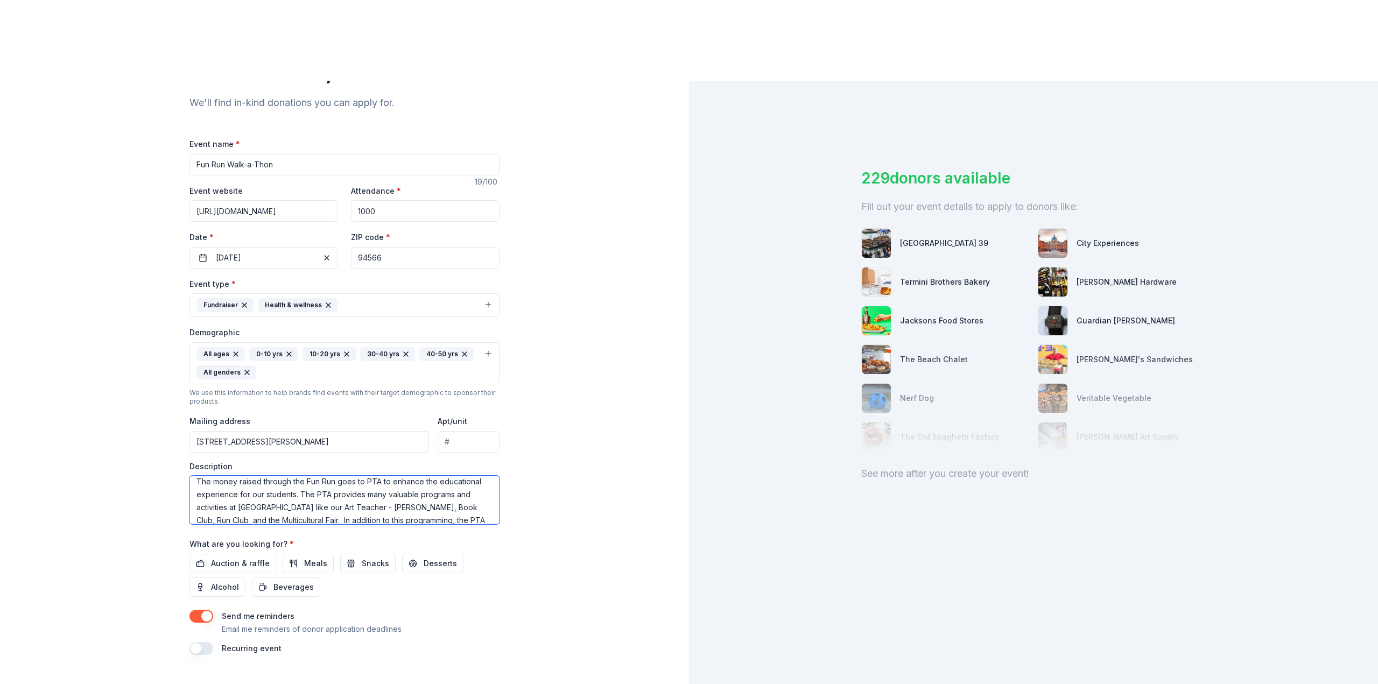
drag, startPoint x: 310, startPoint y: 428, endPoint x: 394, endPoint y: 428, distance: 84.5
click at [394, 476] on textarea "The Fun Run is a PTA sponsored event that builds community while raising money …" at bounding box center [344, 500] width 310 height 48
type textarea "The Fun Run is a PTA sponsored event that builds community while raising money …"
click at [228, 557] on span "Auction & raffle" at bounding box center [240, 563] width 59 height 13
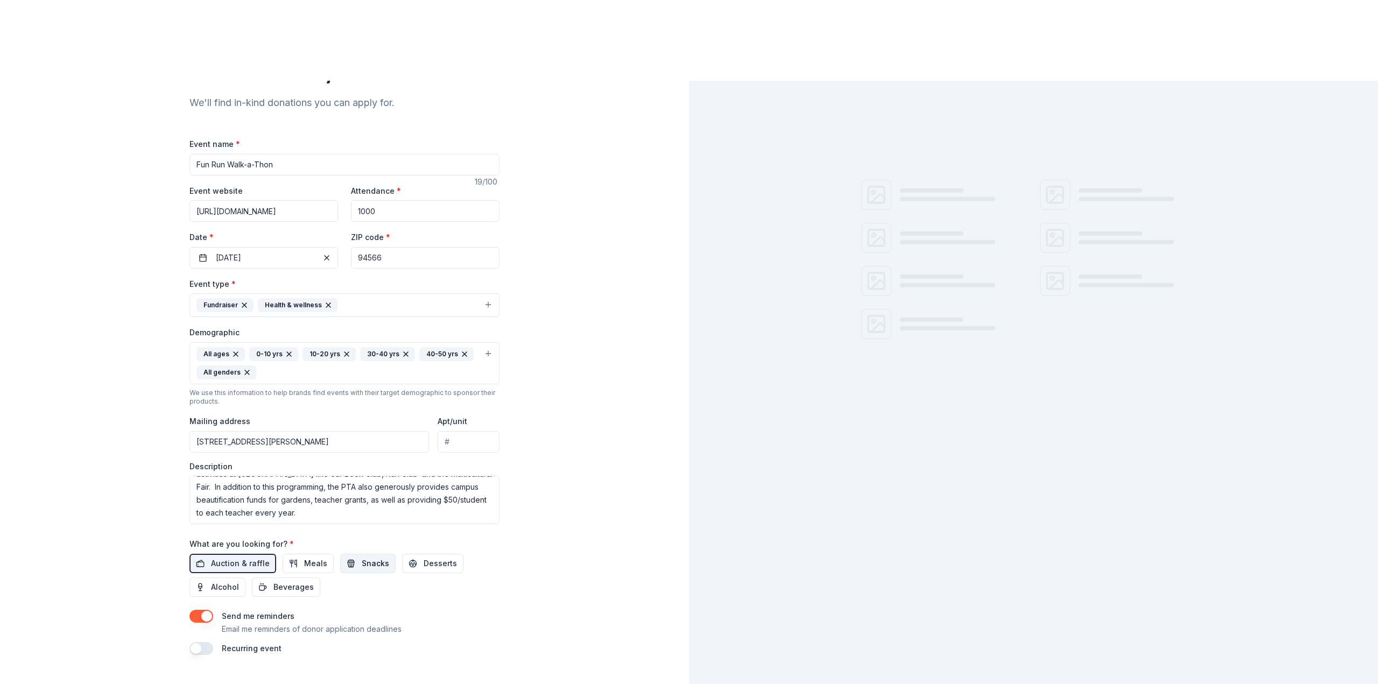
click at [362, 557] on span "Snacks" at bounding box center [375, 563] width 27 height 13
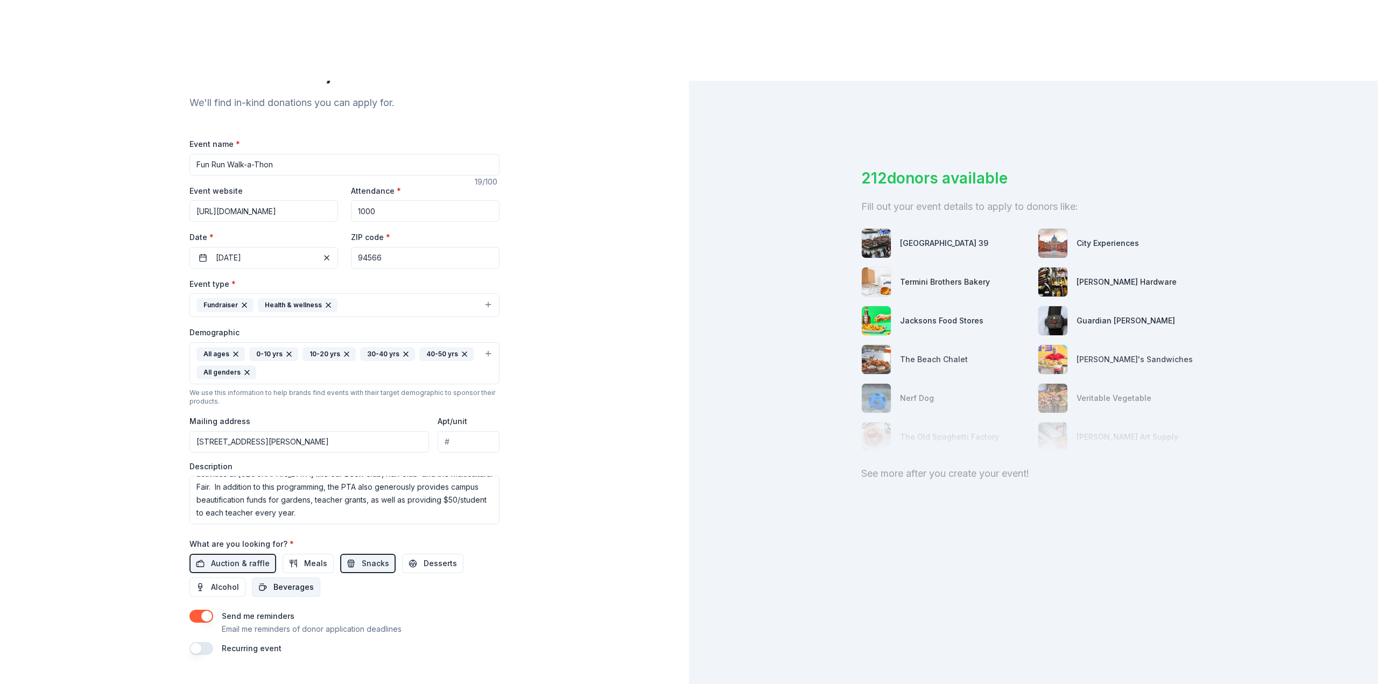
click at [305, 581] on span "Beverages" at bounding box center [293, 587] width 40 height 13
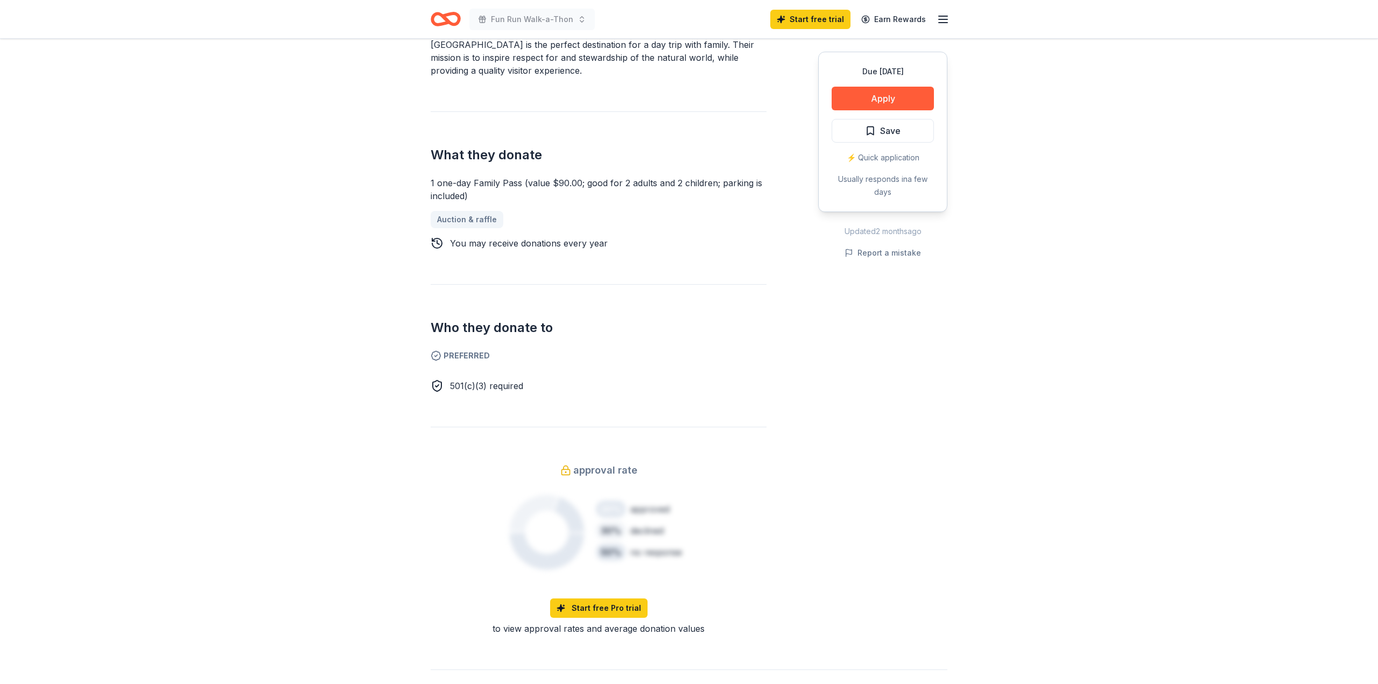
scroll to position [350, 0]
click at [870, 93] on button "Apply" at bounding box center [882, 99] width 102 height 24
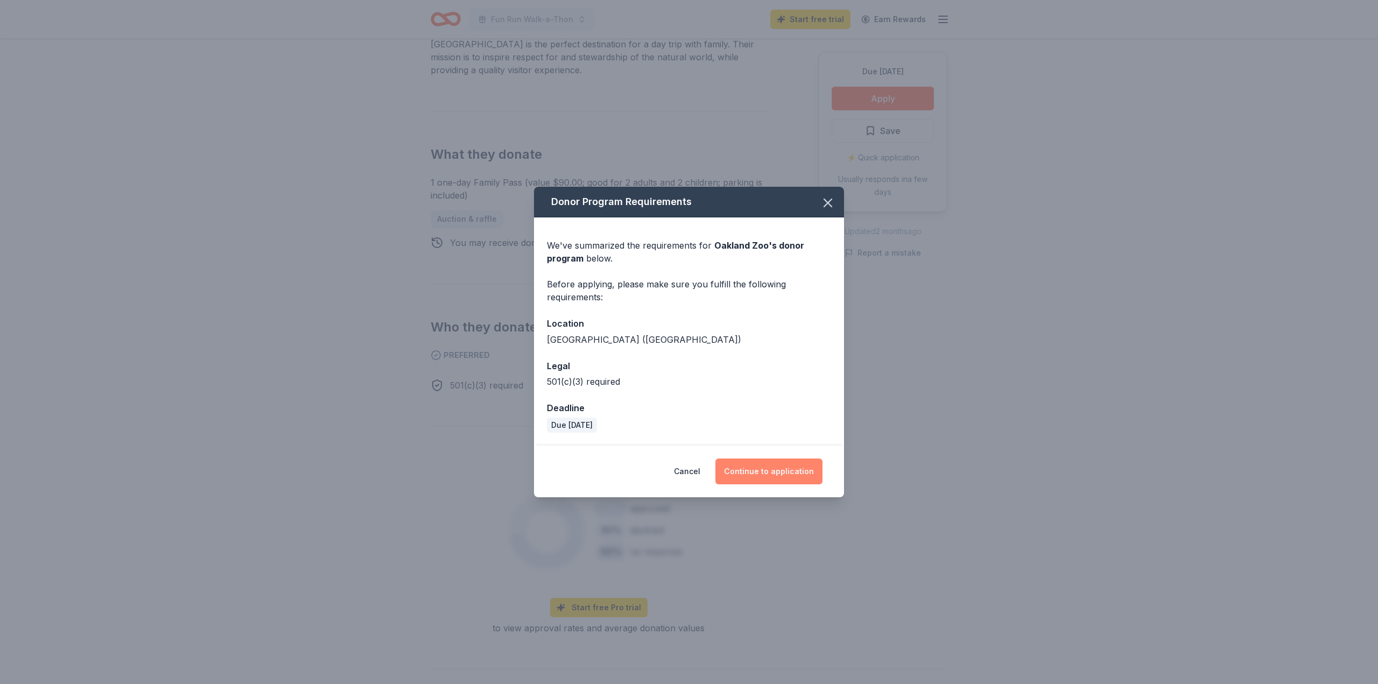
click at [768, 469] on button "Continue to application" at bounding box center [768, 472] width 107 height 26
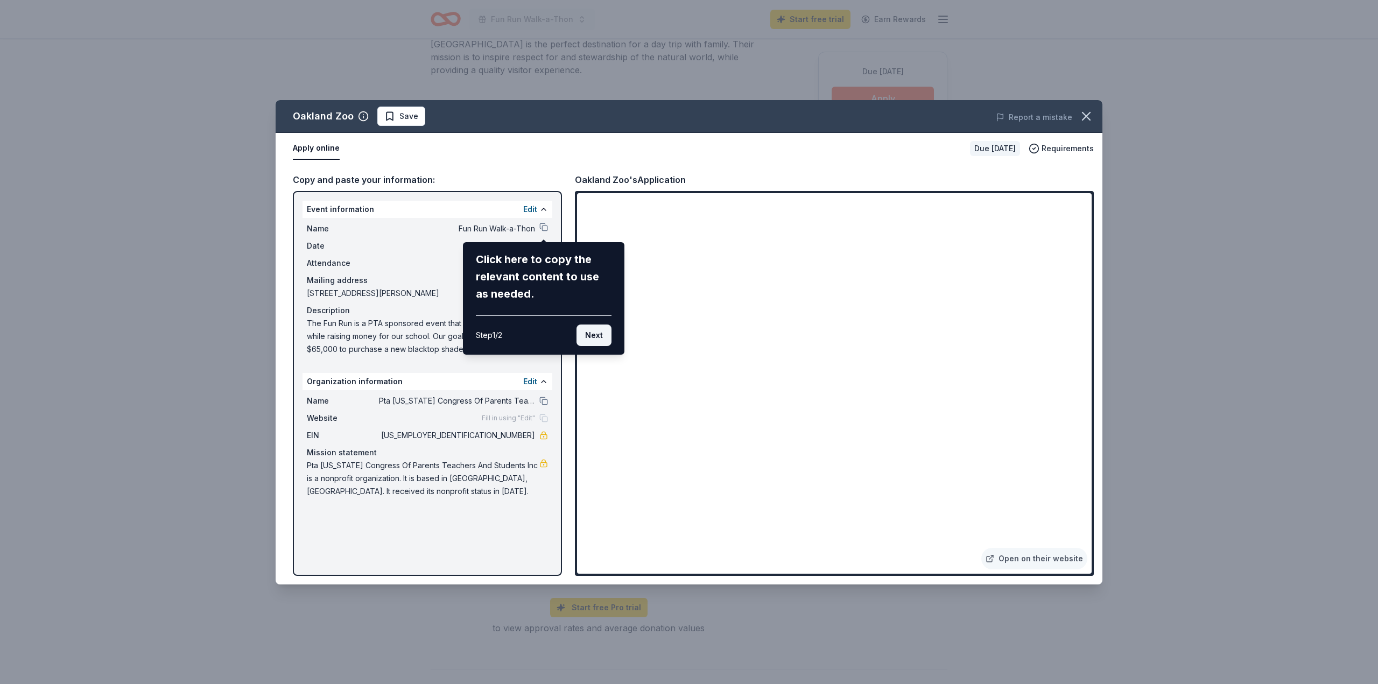
click at [596, 332] on button "Next" at bounding box center [593, 336] width 35 height 22
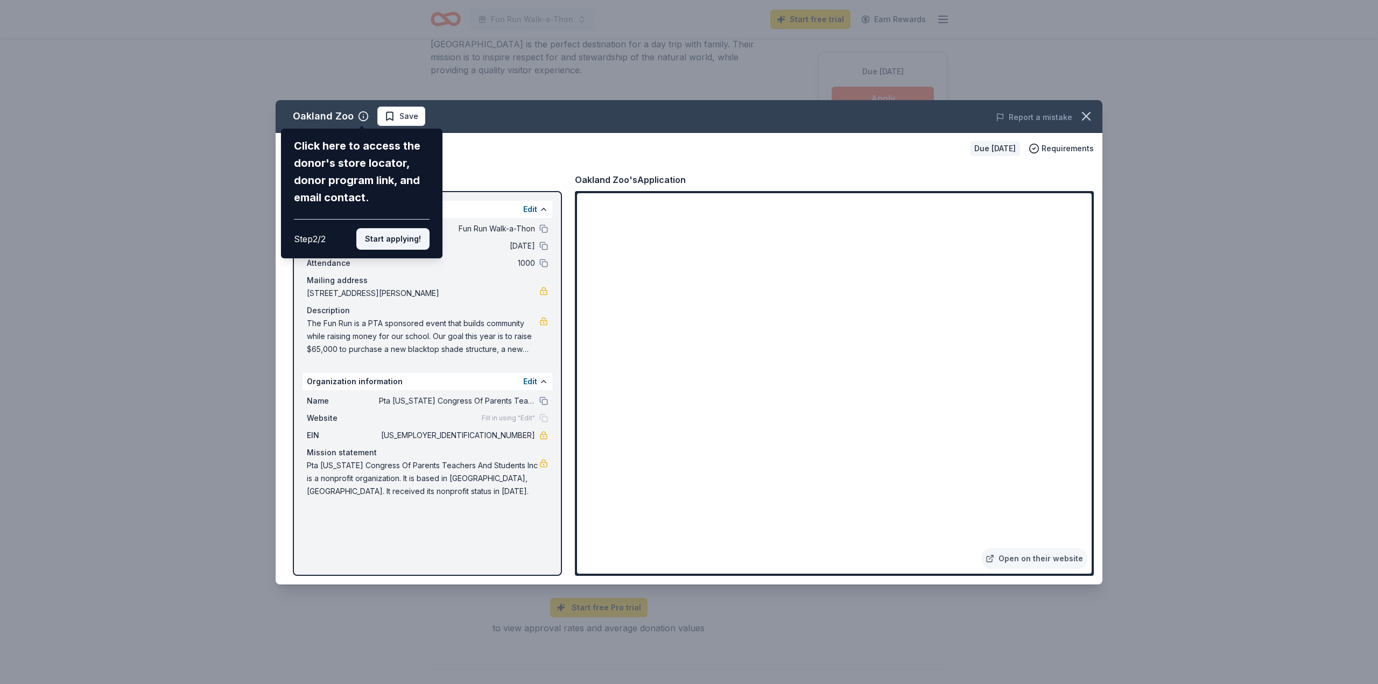
click at [395, 236] on button "Start applying!" at bounding box center [392, 239] width 73 height 22
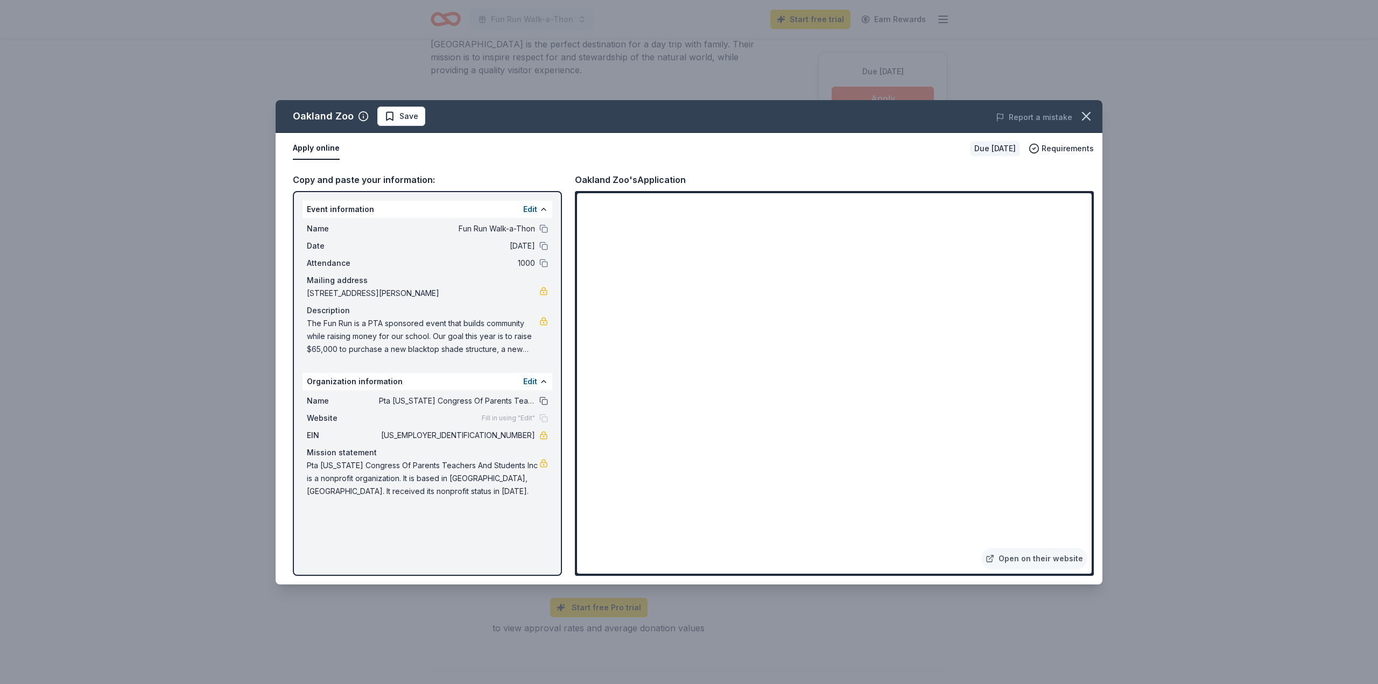
click at [542, 401] on button at bounding box center [543, 401] width 9 height 9
click at [507, 433] on span "[US_EMPLOYER_IDENTIFICATION_NUMBER]" at bounding box center [457, 435] width 156 height 13
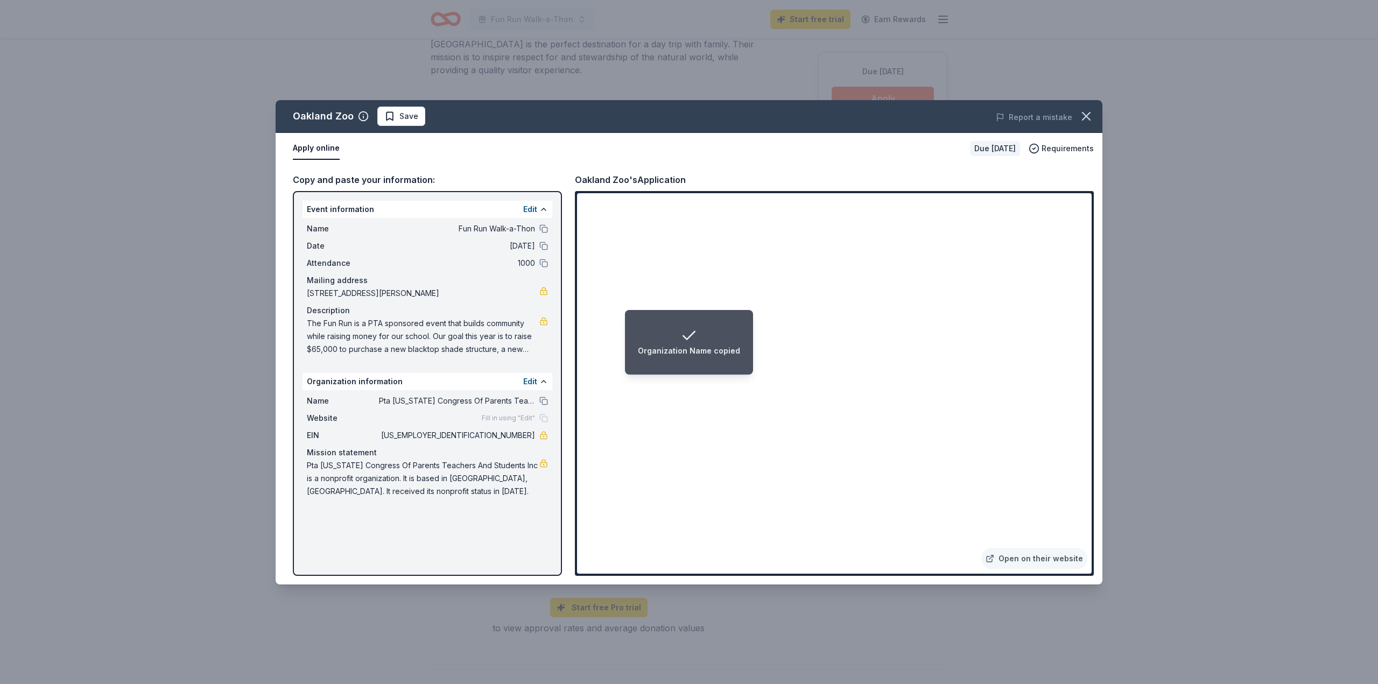
drag, startPoint x: 489, startPoint y: 434, endPoint x: 526, endPoint y: 433, distance: 36.6
click at [526, 433] on span "[US_EMPLOYER_IDENTIFICATION_NUMBER]" at bounding box center [457, 435] width 156 height 13
click at [1080, 117] on icon "button" at bounding box center [1085, 116] width 15 height 15
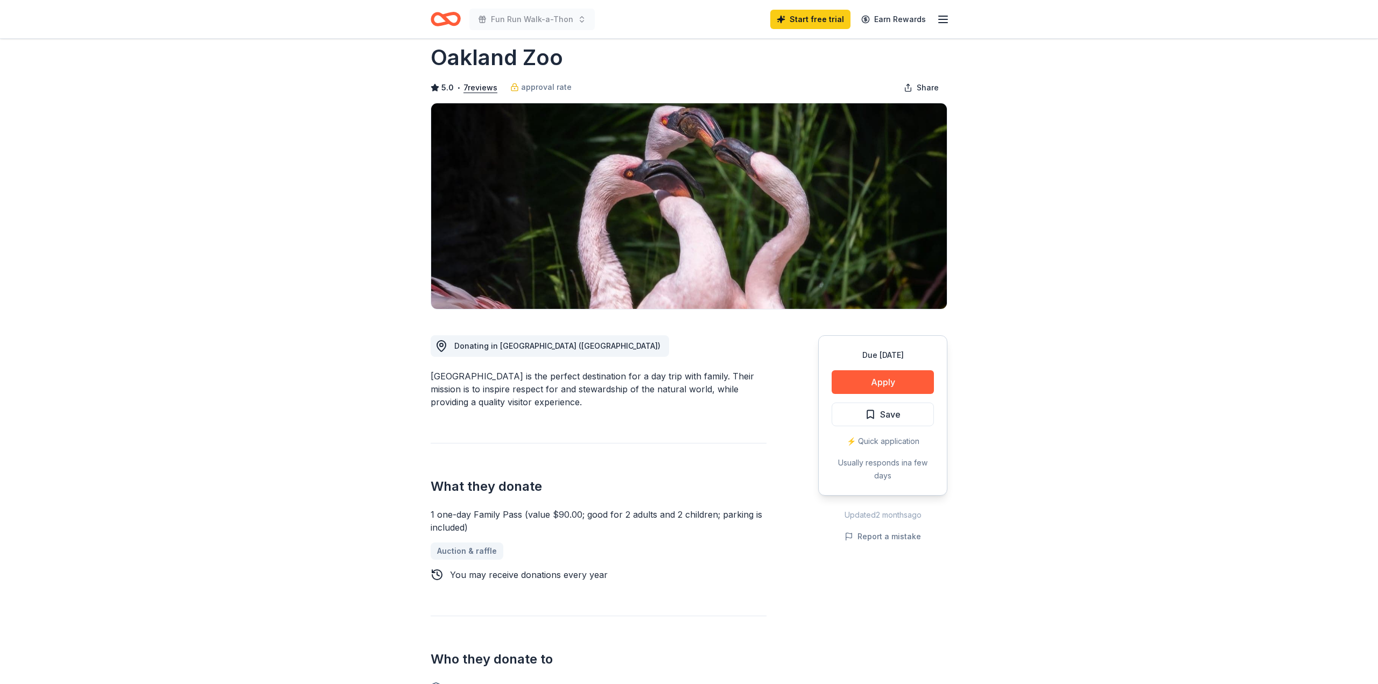
scroll to position [0, 0]
